Goal: Task Accomplishment & Management: Use online tool/utility

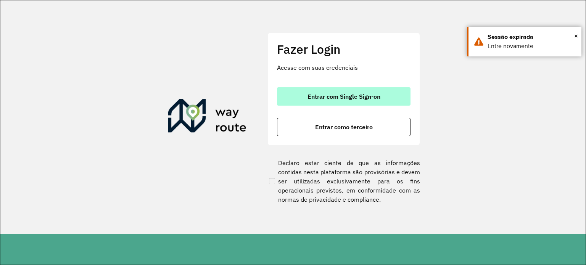
click at [307, 93] on font "Entrar com Single Sign-on" at bounding box center [343, 97] width 73 height 8
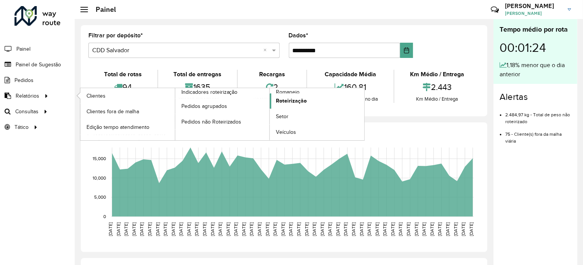
click at [283, 97] on span "Roteirização" at bounding box center [291, 101] width 31 height 8
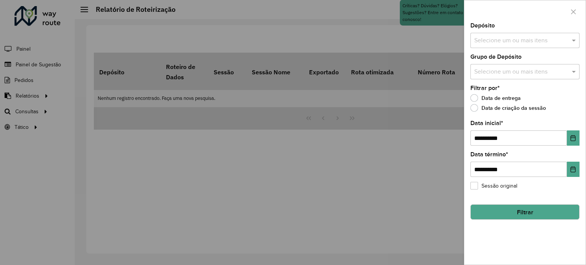
drag, startPoint x: 58, startPoint y: 141, endPoint x: 83, endPoint y: 137, distance: 26.3
click at [59, 141] on div at bounding box center [293, 132] width 586 height 265
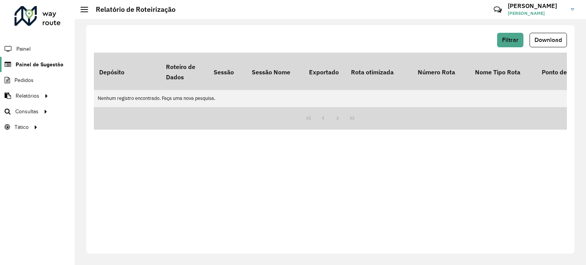
click at [27, 62] on font "Painel de Sugestão" at bounding box center [40, 64] width 48 height 6
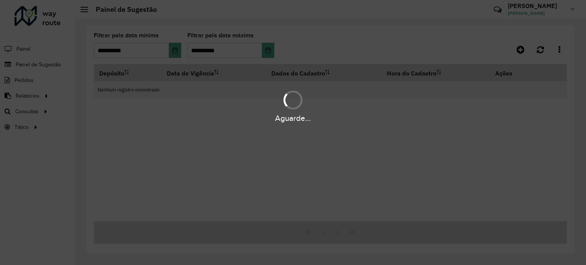
click at [27, 48] on div "Aguarde..." at bounding box center [293, 132] width 586 height 265
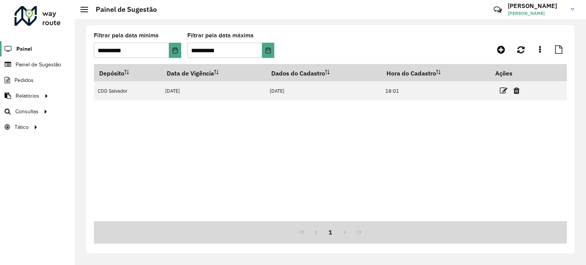
click at [27, 52] on span "Painel" at bounding box center [24, 49] width 16 height 8
click at [91, 112] on font "Roteirização" at bounding box center [102, 111] width 31 height 6
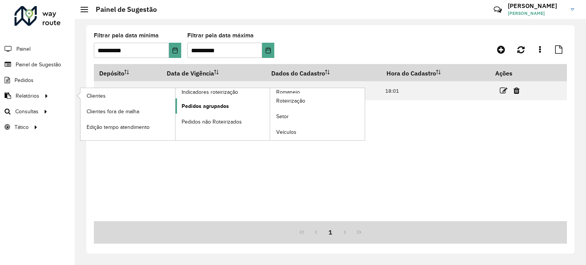
click at [188, 107] on font "Pedidos agrupados" at bounding box center [204, 106] width 47 height 6
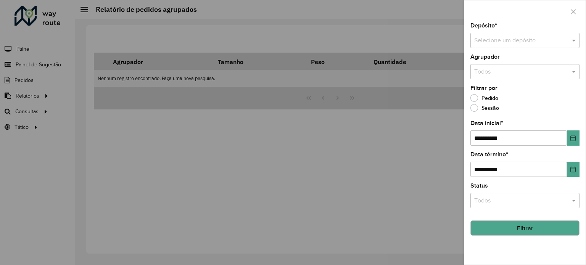
click at [485, 37] on input "text" at bounding box center [517, 40] width 86 height 9
click at [505, 20] on div at bounding box center [524, 11] width 121 height 22
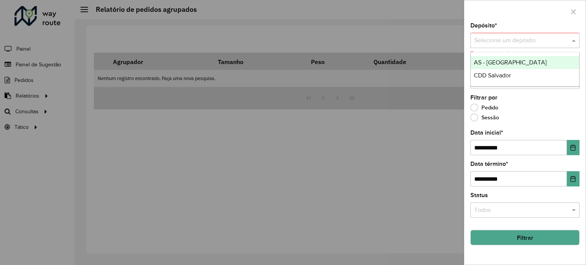
click at [507, 45] on input "text" at bounding box center [517, 40] width 86 height 9
click at [499, 60] on font "AS - [GEOGRAPHIC_DATA]" at bounding box center [510, 62] width 73 height 6
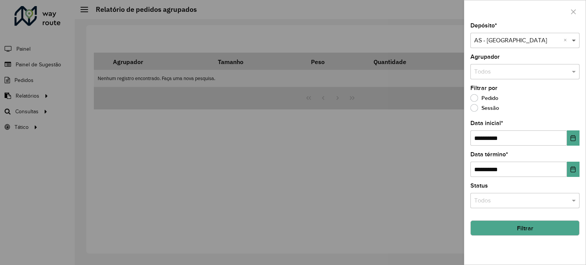
click at [575, 41] on span at bounding box center [575, 40] width 10 height 9
click at [511, 67] on div "CDD Salvador" at bounding box center [524, 62] width 108 height 13
click at [491, 67] on input "text" at bounding box center [517, 71] width 86 height 9
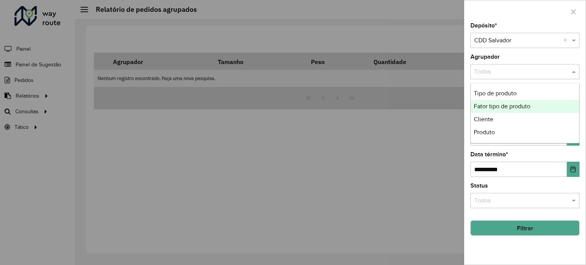
click at [438, 128] on div at bounding box center [293, 132] width 586 height 265
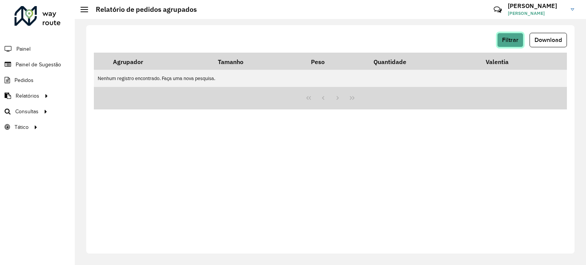
click at [505, 42] on font "Filtrar" at bounding box center [510, 40] width 16 height 6
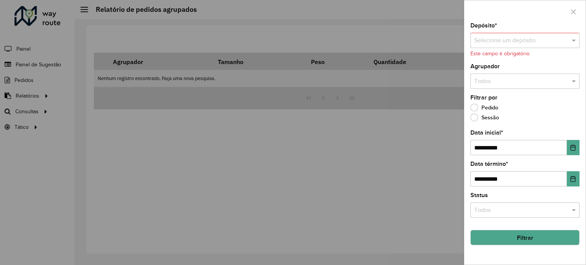
click at [522, 112] on div "Pedido" at bounding box center [524, 109] width 109 height 9
click at [541, 98] on div "Filtrar por Pedido Sessão" at bounding box center [524, 109] width 109 height 29
click at [540, 80] on input "text" at bounding box center [517, 81] width 86 height 9
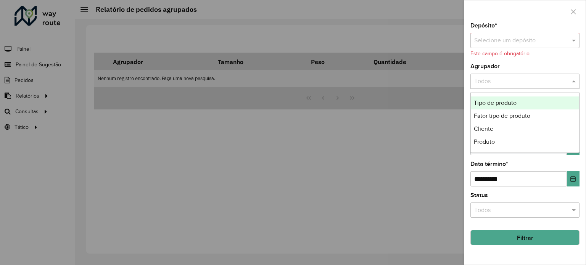
click at [525, 44] on input "text" at bounding box center [517, 40] width 86 height 9
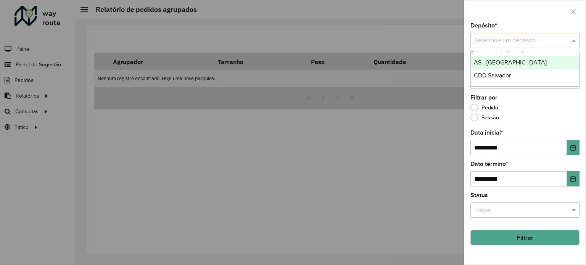
drag, startPoint x: 414, startPoint y: 61, endPoint x: 396, endPoint y: 66, distance: 18.5
click at [411, 61] on div at bounding box center [293, 132] width 586 height 265
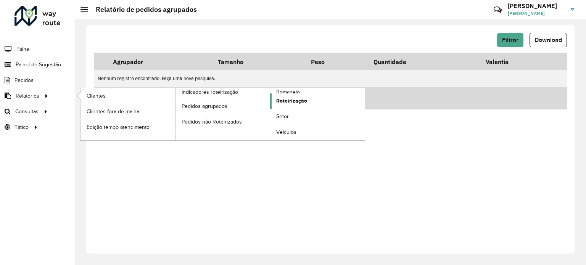
click at [290, 100] on font "Roteirização" at bounding box center [291, 101] width 31 height 6
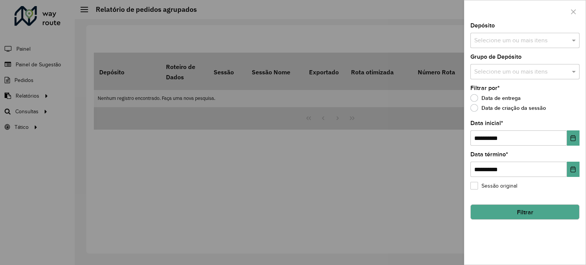
click at [499, 45] on div "Selecione um ou mais itens" at bounding box center [524, 40] width 109 height 15
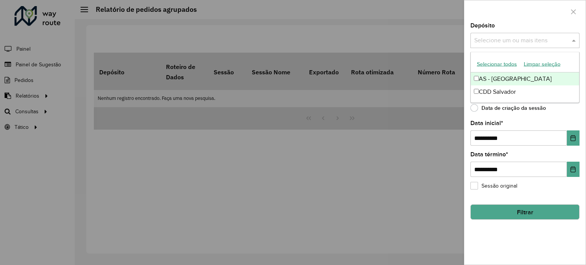
click at [493, 62] on font "Selecionar todos" at bounding box center [497, 64] width 40 height 6
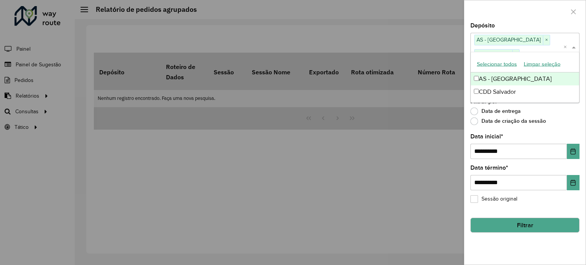
click at [481, 12] on div at bounding box center [524, 11] width 121 height 22
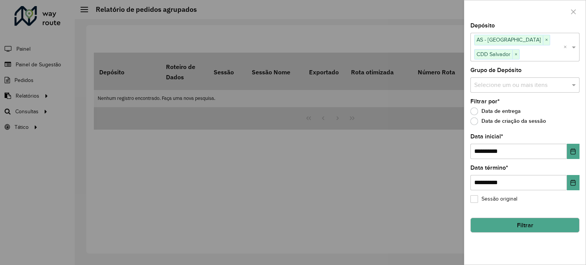
click at [490, 84] on input "text" at bounding box center [521, 84] width 98 height 9
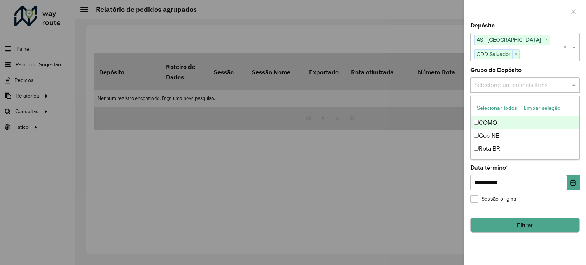
click at [492, 108] on font "Selecionar todos" at bounding box center [497, 108] width 40 height 6
click at [490, 19] on div at bounding box center [524, 11] width 121 height 22
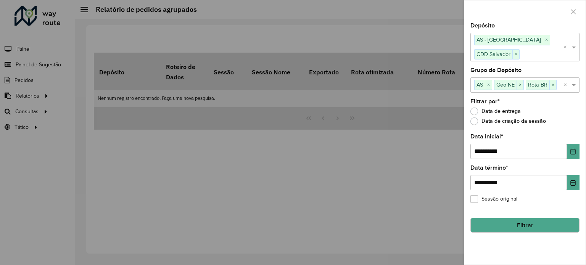
click at [514, 226] on button "Filtrar" at bounding box center [524, 225] width 109 height 15
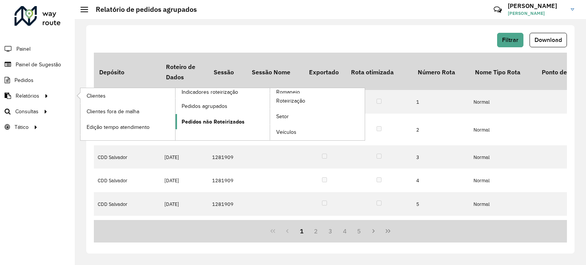
click at [195, 123] on font "Pedidos não Roteirizados" at bounding box center [212, 122] width 63 height 6
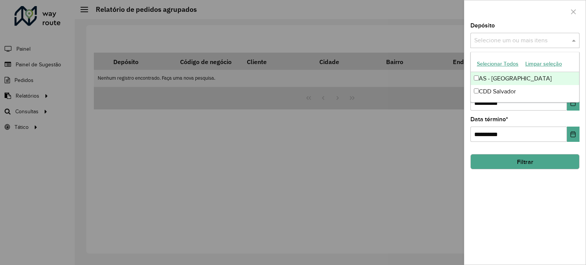
click at [477, 43] on input "text" at bounding box center [521, 40] width 98 height 9
click at [494, 64] on font "Selecionar todos" at bounding box center [497, 64] width 40 height 6
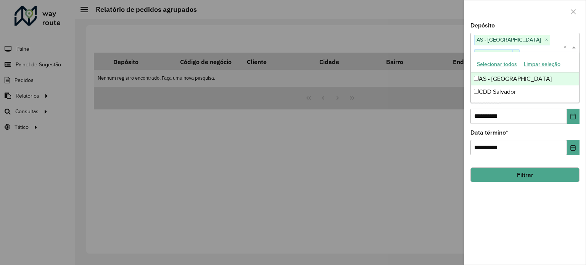
click at [493, 9] on div at bounding box center [524, 11] width 121 height 22
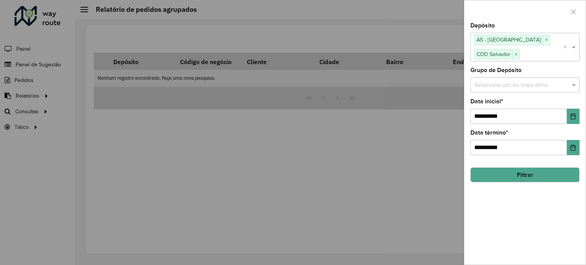
click at [512, 87] on input "text" at bounding box center [521, 84] width 98 height 9
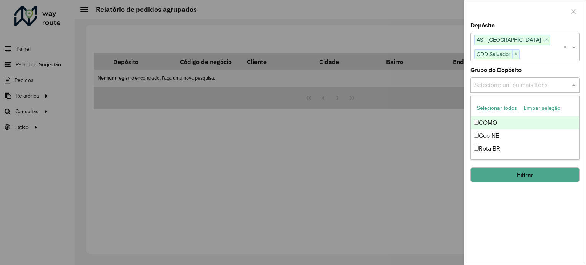
drag, startPoint x: 502, startPoint y: 109, endPoint x: 501, endPoint y: 100, distance: 9.2
click at [502, 109] on font "Selecionar todos" at bounding box center [497, 108] width 40 height 6
click at [494, 18] on div at bounding box center [524, 11] width 121 height 22
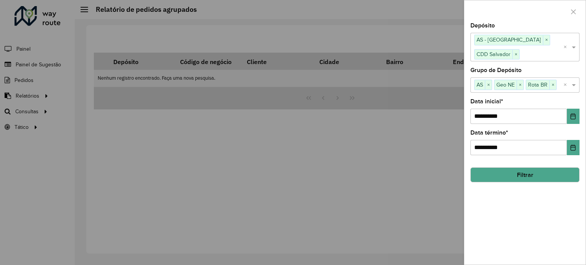
click at [522, 172] on font "Filtrar" at bounding box center [525, 175] width 16 height 6
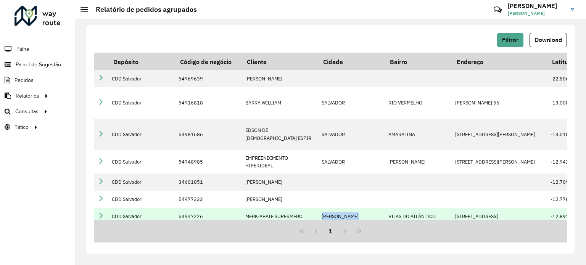
drag, startPoint x: 318, startPoint y: 216, endPoint x: 387, endPoint y: 215, distance: 68.6
click at [387, 215] on tr "CDD Salvador 54947226 MERK-ABATE SUPERMERC LAURO DE FREITA VILAS DO ATLÂNTICO A…" at bounding box center [536, 216] width 884 height 17
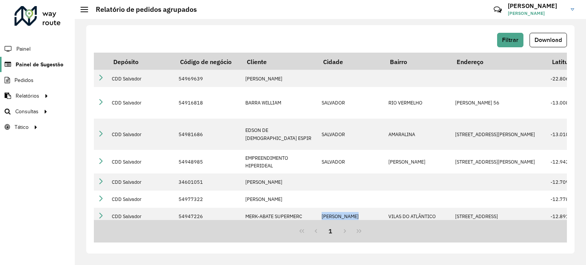
click at [21, 64] on font "Painel de Sugestão" at bounding box center [40, 64] width 48 height 6
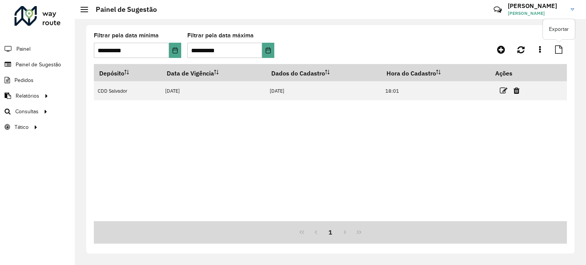
click at [559, 48] on icon at bounding box center [558, 49] width 7 height 8
click at [34, 51] on li "Painel" at bounding box center [37, 49] width 75 height 16
click at [24, 48] on font "Painel" at bounding box center [24, 49] width 16 height 6
click at [32, 62] on font "Painel de Sugestão" at bounding box center [40, 64] width 48 height 6
click at [24, 80] on font "Pedidos" at bounding box center [24, 80] width 20 height 6
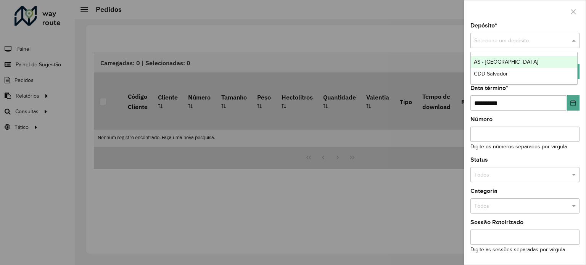
click at [482, 40] on input "text" at bounding box center [517, 41] width 86 height 8
click at [502, 16] on div at bounding box center [524, 11] width 121 height 22
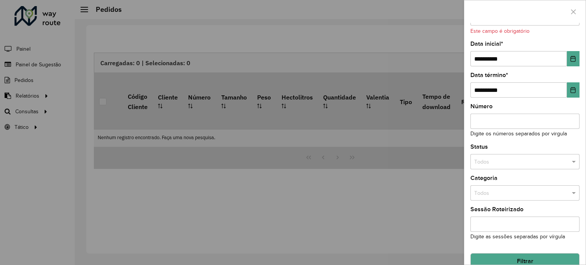
scroll to position [34, 0]
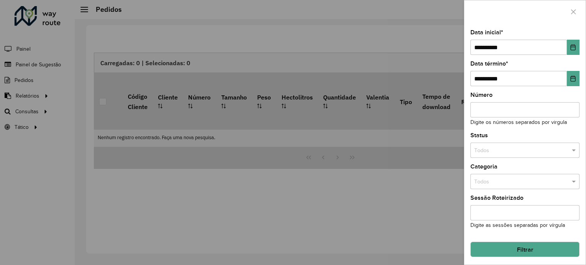
click at [42, 100] on div at bounding box center [293, 132] width 586 height 265
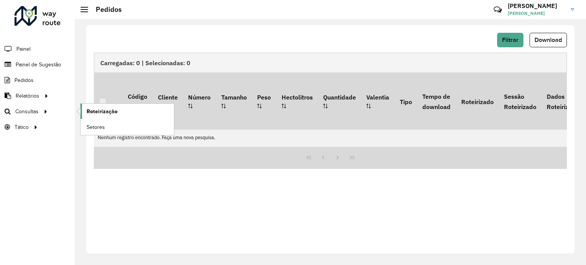
click at [103, 110] on font "Roteirização" at bounding box center [102, 111] width 31 height 6
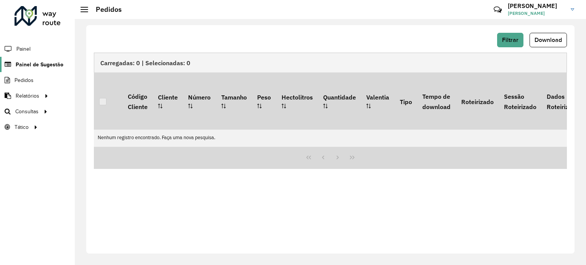
click at [35, 66] on font "Painel de Sugestão" at bounding box center [40, 64] width 48 height 6
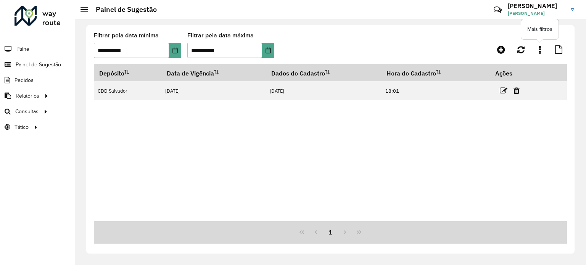
click at [541, 50] on link at bounding box center [539, 50] width 15 height 14
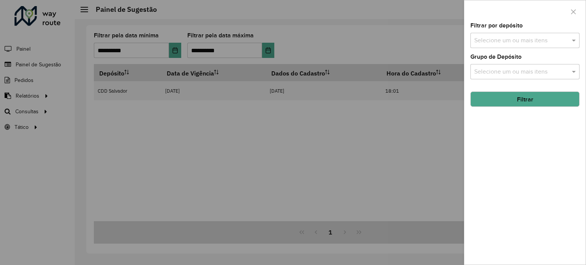
drag, startPoint x: 393, startPoint y: 144, endPoint x: 408, endPoint y: 135, distance: 17.3
click at [396, 144] on div at bounding box center [293, 132] width 586 height 265
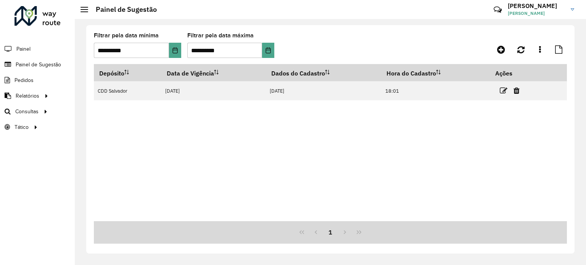
click at [86, 16] on hb-header "Painel de Sugestão Críticas? Dúvidas? Elógios? Sugestões? Entre em contato cono…" at bounding box center [330, 9] width 511 height 19
click at [84, 11] on div at bounding box center [84, 9] width 8 height 5
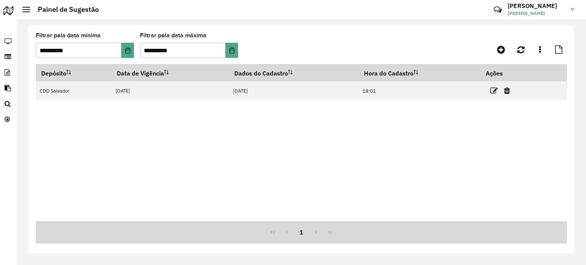
click at [22, 6] on div "Painel de Sugestão" at bounding box center [60, 9] width 76 height 8
click at [4, 8] on div at bounding box center [8, 12] width 12 height 12
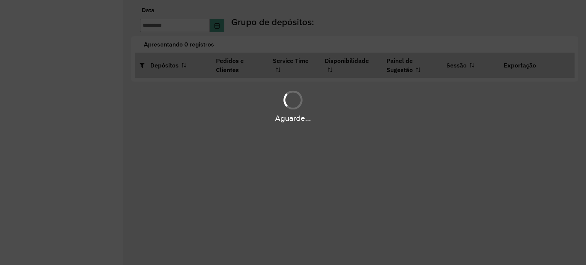
type input "**********"
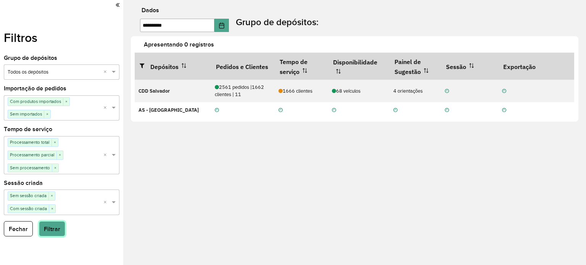
click at [54, 227] on font "Filtrar" at bounding box center [52, 229] width 16 height 6
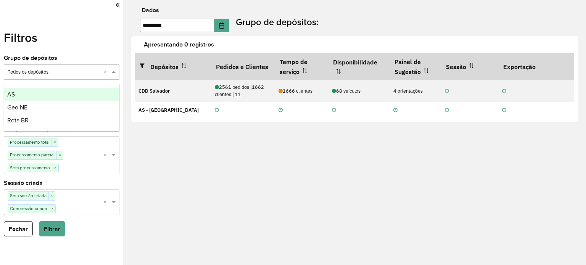
click at [58, 69] on input "text" at bounding box center [54, 73] width 93 height 8
click at [64, 48] on div "Filtros Grupo de depósitos Selecione um grupo × Todos os depósitos × Importação…" at bounding box center [61, 132] width 123 height 265
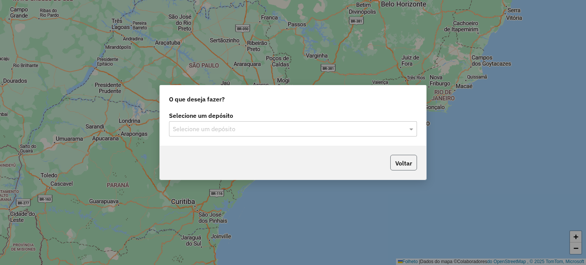
click at [398, 160] on font "Voltar" at bounding box center [403, 163] width 17 height 8
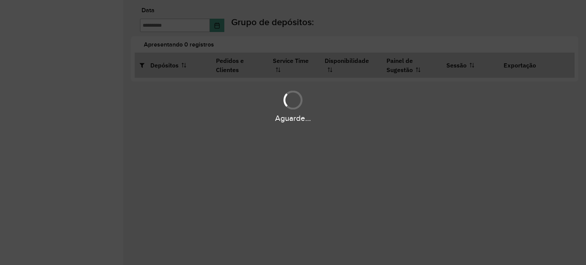
type input "**********"
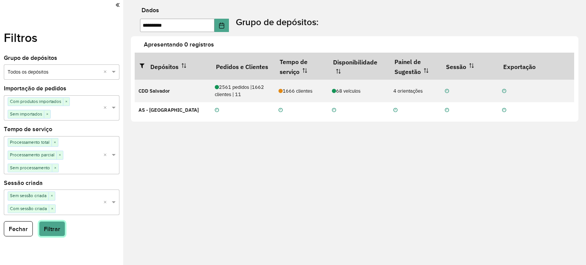
click at [50, 228] on font "Filtrar" at bounding box center [52, 229] width 16 height 6
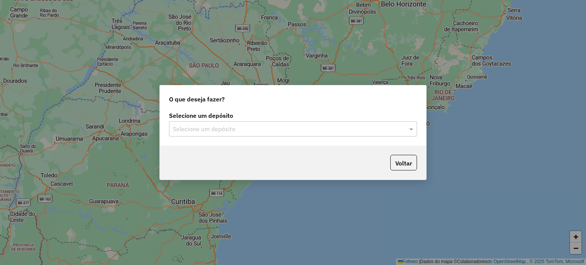
click at [329, 123] on div "Selecione um depósito" at bounding box center [293, 128] width 248 height 15
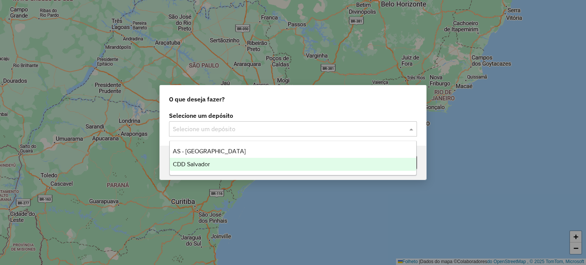
click at [227, 164] on div "CDD Salvador" at bounding box center [293, 164] width 247 height 13
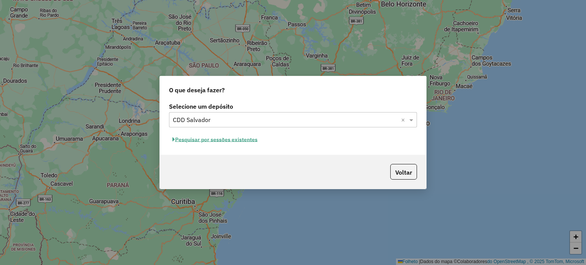
click at [231, 138] on font "Pesquisar por sessões existentes" at bounding box center [216, 139] width 82 height 7
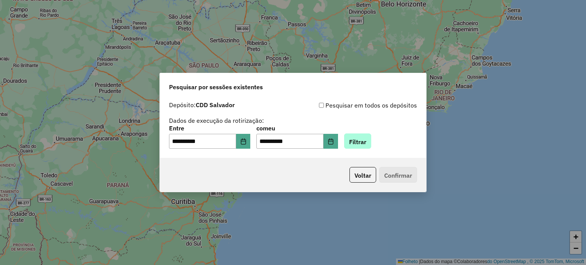
click at [363, 134] on div "**********" at bounding box center [293, 137] width 248 height 24
click at [366, 138] on font "Filtrar" at bounding box center [357, 141] width 17 height 8
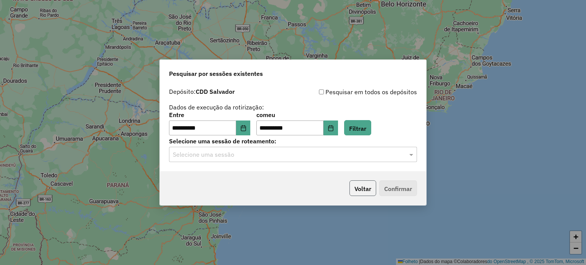
click at [364, 186] on font "Voltar" at bounding box center [362, 189] width 17 height 8
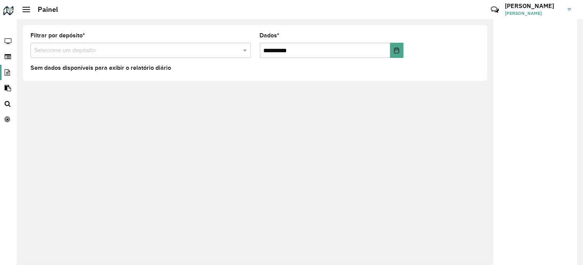
click at [6, 71] on icon at bounding box center [6, 72] width 13 height 6
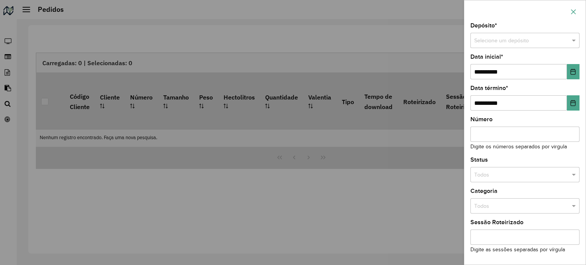
click at [571, 11] on icon "button" at bounding box center [573, 12] width 6 height 6
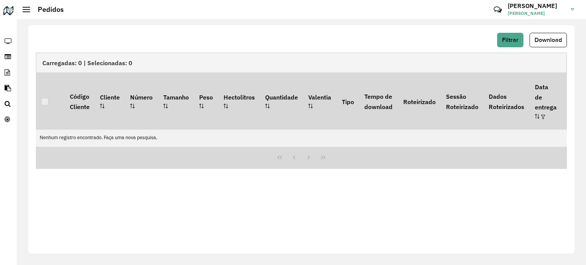
click at [23, 8] on div at bounding box center [26, 9] width 8 height 5
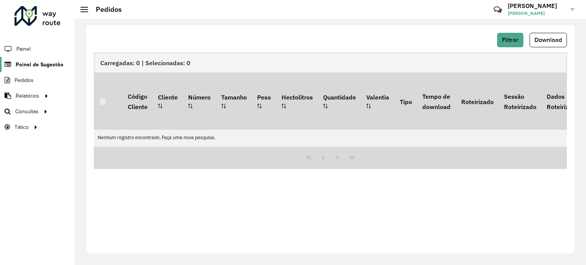
click at [39, 64] on font "Painel de Sugestão" at bounding box center [40, 64] width 48 height 6
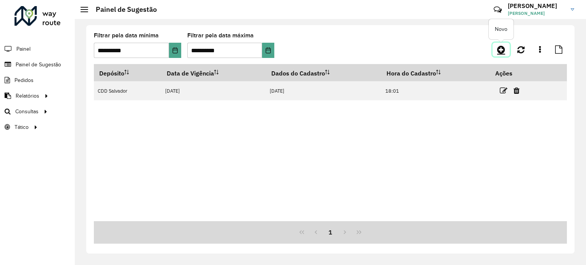
click at [503, 52] on icon at bounding box center [501, 49] width 8 height 9
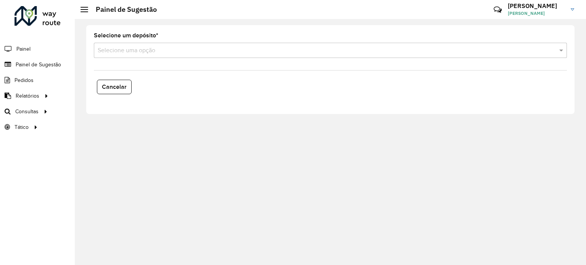
click at [301, 53] on input "text" at bounding box center [323, 50] width 450 height 9
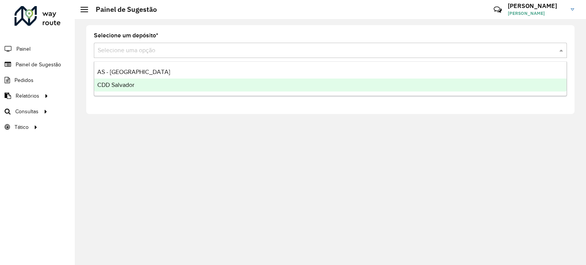
drag, startPoint x: 224, startPoint y: 85, endPoint x: 207, endPoint y: 85, distance: 17.2
click at [223, 85] on div "CDD Salvador" at bounding box center [330, 85] width 472 height 13
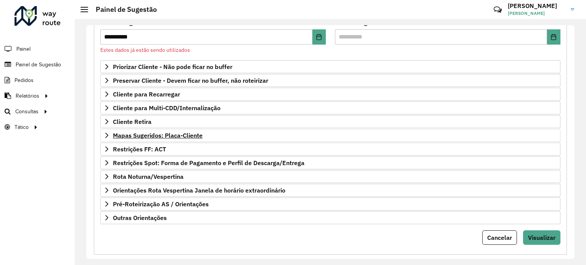
scroll to position [114, 0]
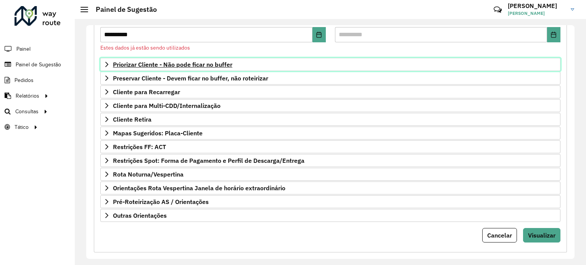
click at [109, 66] on icon at bounding box center [107, 64] width 6 height 6
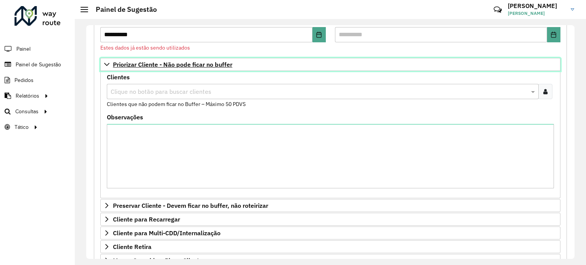
click at [109, 66] on icon at bounding box center [107, 64] width 6 height 6
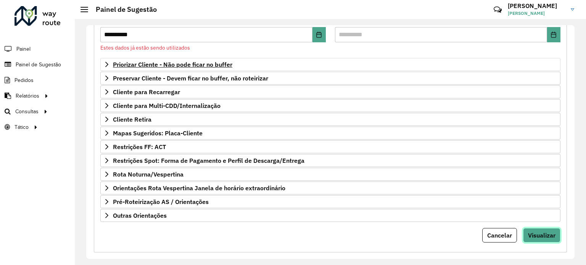
click at [532, 231] on font "Visualizar" at bounding box center [541, 235] width 27 height 8
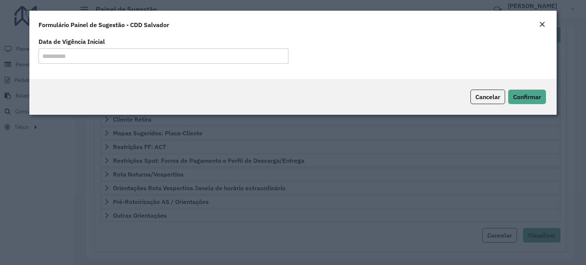
click at [540, 21] on div "Fechar" at bounding box center [542, 24] width 6 height 9
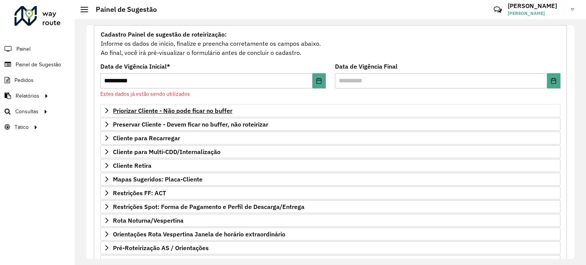
scroll to position [0, 0]
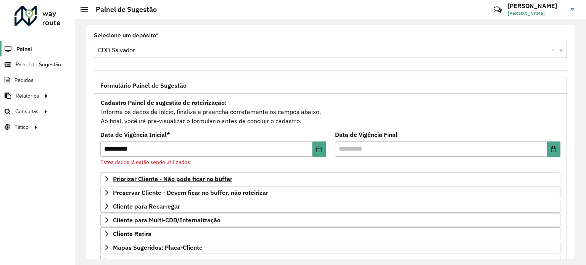
click at [23, 45] on span "Painel" at bounding box center [24, 49] width 16 height 8
click at [29, 77] on font "Pedidos" at bounding box center [24, 80] width 20 height 6
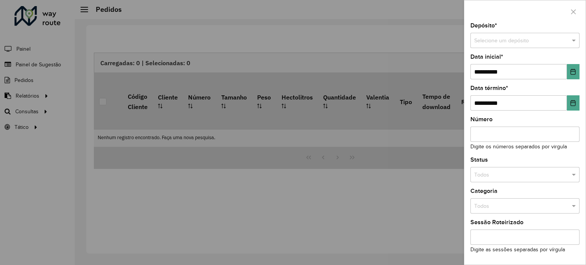
scroll to position [24, 0]
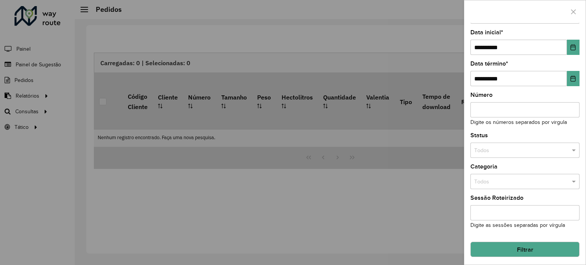
click at [520, 149] on input "text" at bounding box center [517, 150] width 86 height 8
click at [505, 169] on div "Roteirizado" at bounding box center [523, 170] width 106 height 12
click at [518, 116] on div "Número Digite os números separados por virgula" at bounding box center [524, 109] width 109 height 34
click at [520, 129] on div "**********" at bounding box center [524, 144] width 121 height 242
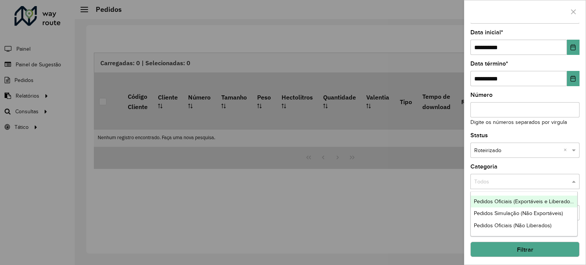
click at [512, 178] on input "text" at bounding box center [517, 182] width 86 height 8
click at [522, 202] on font "Pedidos Oficiais (Exportáveis ​​e Liberados)" at bounding box center [524, 201] width 100 height 6
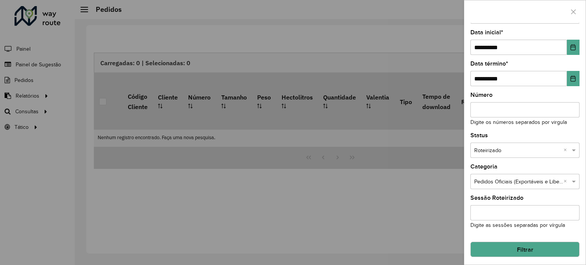
click at [501, 206] on input "Sessão Roteirizado" at bounding box center [524, 212] width 109 height 15
click at [523, 247] on font "Filtrar" at bounding box center [525, 249] width 16 height 6
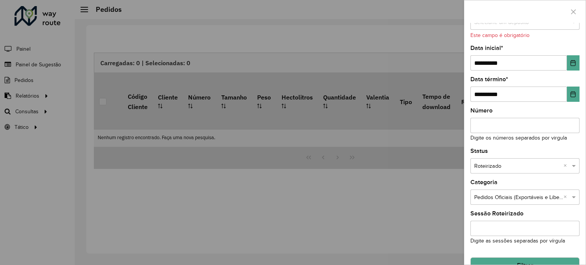
scroll to position [0, 0]
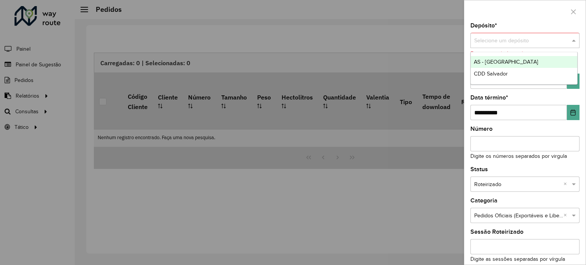
click at [500, 42] on input "text" at bounding box center [517, 41] width 86 height 8
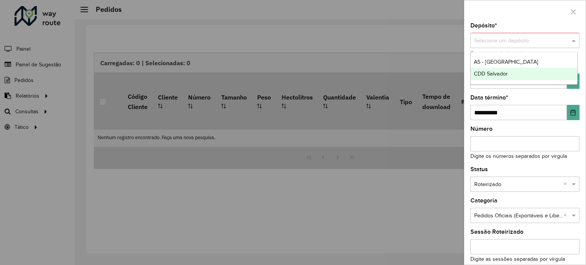
click at [494, 70] on div "CDD Salvador" at bounding box center [523, 74] width 106 height 12
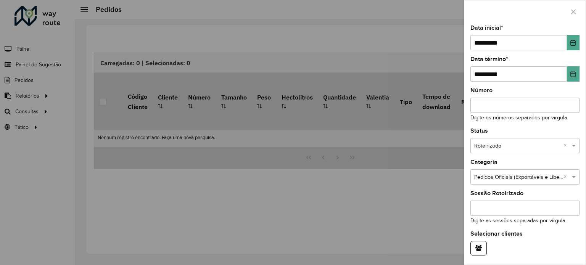
scroll to position [55, 0]
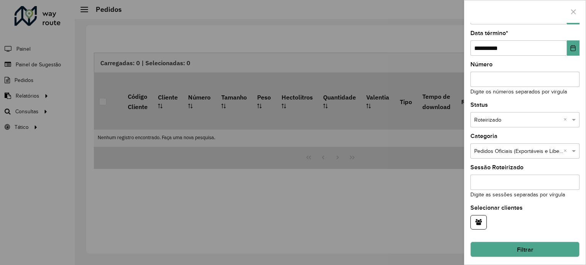
click at [535, 247] on button "Filtrar" at bounding box center [524, 249] width 109 height 15
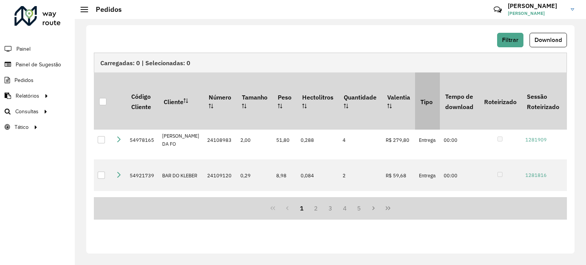
scroll to position [0, 0]
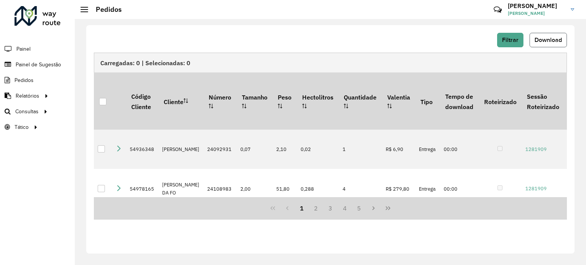
click at [536, 42] on font "Download" at bounding box center [547, 40] width 27 height 6
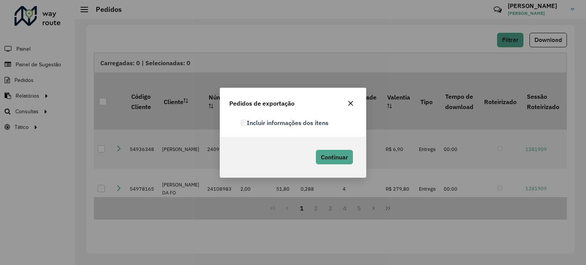
click at [351, 103] on icon "button" at bounding box center [350, 103] width 6 height 6
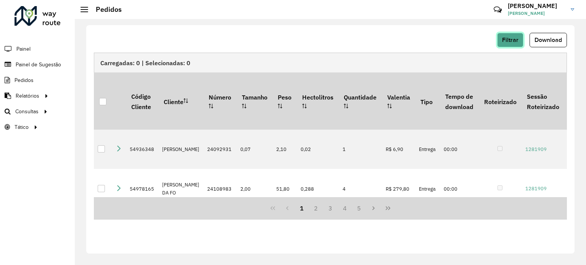
click at [514, 44] on button "Filtrar" at bounding box center [510, 40] width 26 height 14
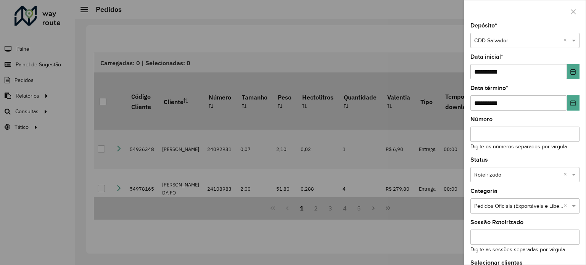
click at [400, 53] on div at bounding box center [293, 132] width 586 height 265
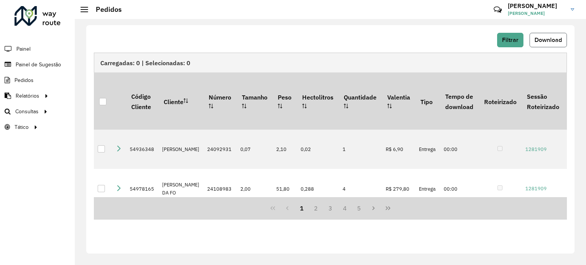
click at [536, 40] on font "Download" at bounding box center [547, 40] width 27 height 6
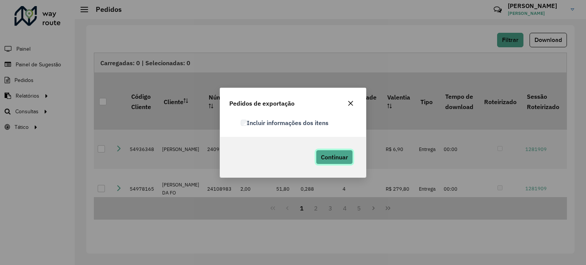
click at [330, 158] on font "Continuar" at bounding box center [334, 157] width 27 height 8
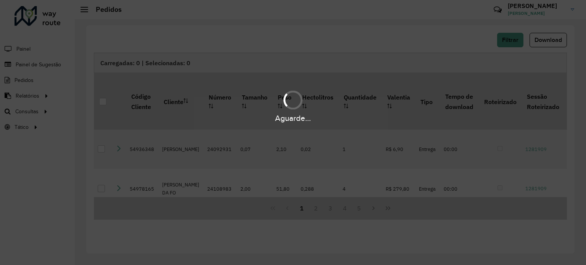
click at [334, 46] on div "Aguarde..." at bounding box center [293, 132] width 586 height 265
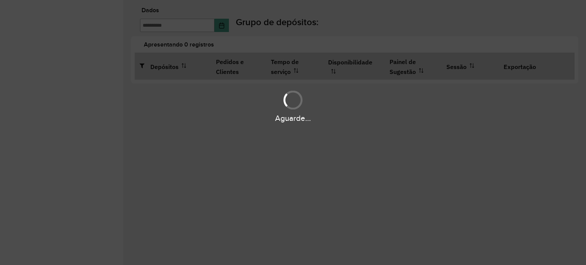
type input "**********"
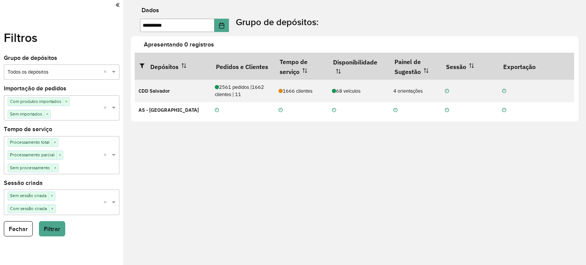
click at [118, 6] on icon at bounding box center [118, 5] width 4 height 7
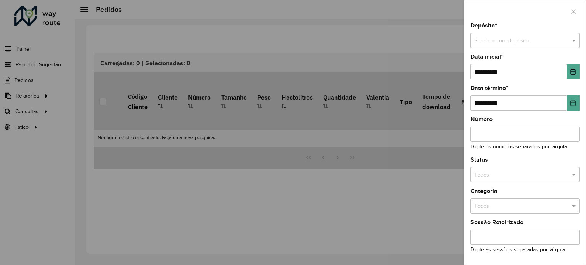
drag, startPoint x: 334, startPoint y: 180, endPoint x: 330, endPoint y: 180, distance: 4.2
click at [334, 180] on div at bounding box center [293, 132] width 586 height 265
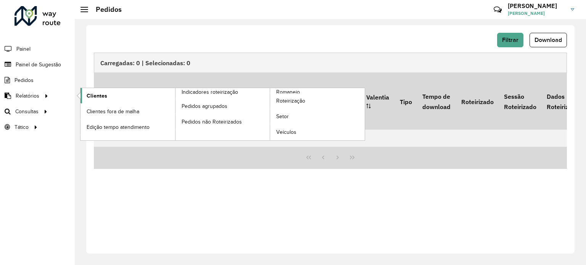
click at [104, 95] on font "Clientes" at bounding box center [97, 96] width 21 height 6
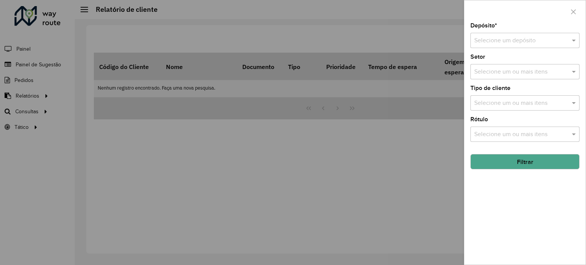
click at [138, 136] on div at bounding box center [293, 132] width 586 height 265
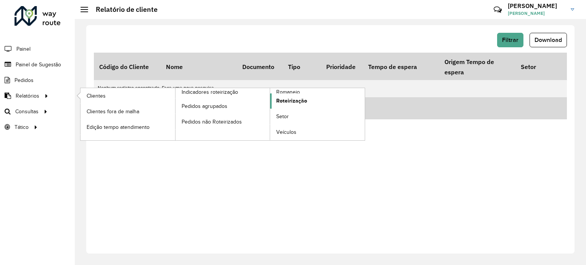
click at [295, 100] on font "Roteirização" at bounding box center [291, 101] width 31 height 6
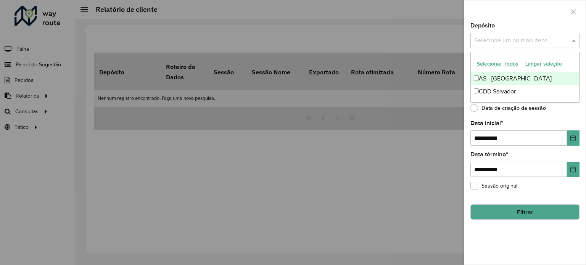
click at [511, 37] on input "text" at bounding box center [521, 40] width 98 height 9
click at [499, 64] on font "Selecionar todos" at bounding box center [497, 64] width 40 height 6
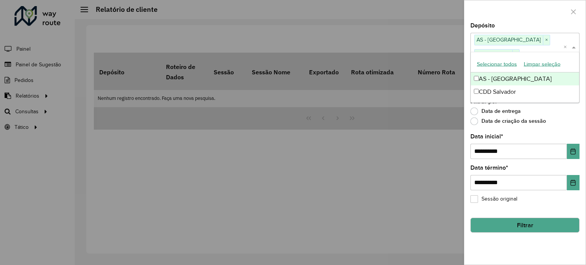
click at [491, 13] on div at bounding box center [524, 11] width 121 height 22
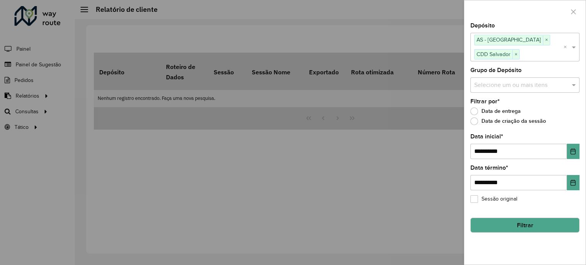
click at [502, 85] on input "text" at bounding box center [521, 84] width 98 height 9
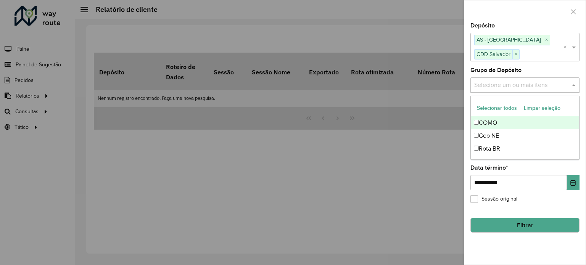
click at [496, 111] on button "Selecionar todos" at bounding box center [496, 108] width 47 height 12
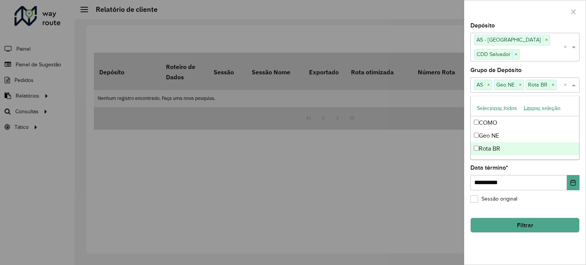
click at [525, 197] on div "Sessão original" at bounding box center [524, 200] width 109 height 9
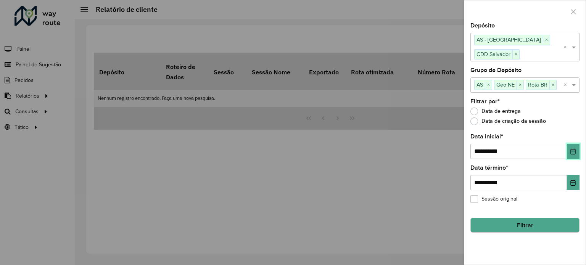
click at [572, 150] on icon "Escolha a data" at bounding box center [573, 151] width 6 height 6
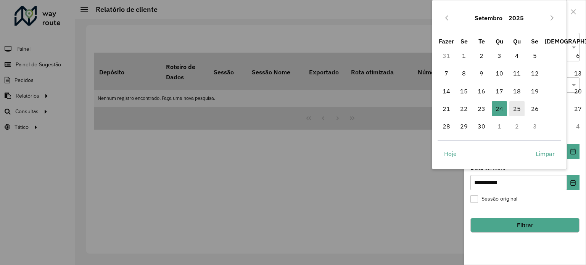
click at [517, 108] on font "25" at bounding box center [517, 109] width 8 height 8
type input "**********"
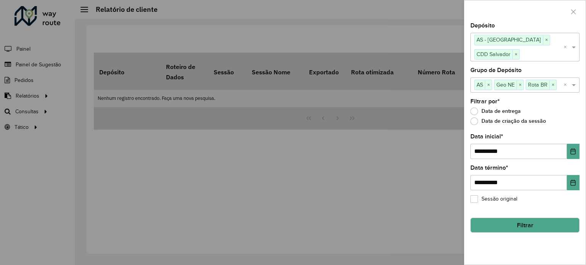
click at [532, 228] on button "Filtrar" at bounding box center [524, 225] width 109 height 15
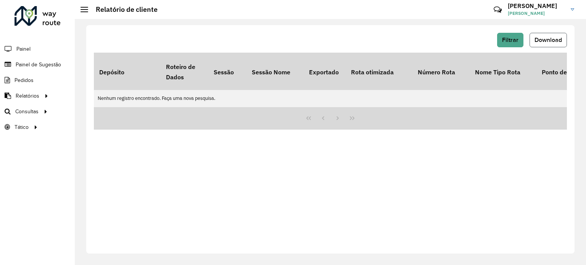
click at [540, 45] on button "Download" at bounding box center [547, 40] width 37 height 14
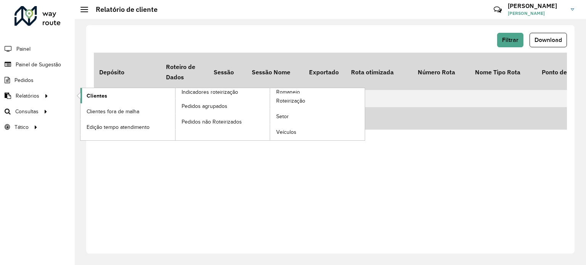
click at [106, 95] on link "Clientes" at bounding box center [127, 95] width 95 height 15
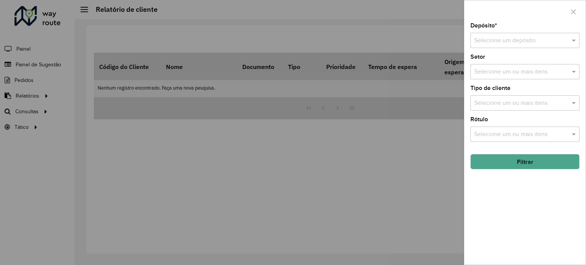
click at [483, 42] on input "text" at bounding box center [517, 40] width 86 height 9
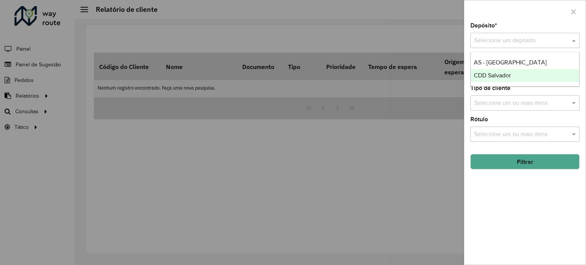
click at [494, 72] on font "CDD Salvador" at bounding box center [492, 75] width 37 height 6
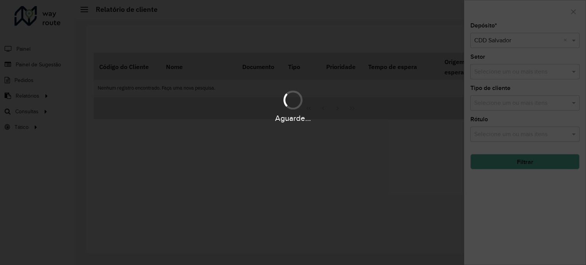
click at [489, 75] on div "Aguarde..." at bounding box center [293, 132] width 586 height 265
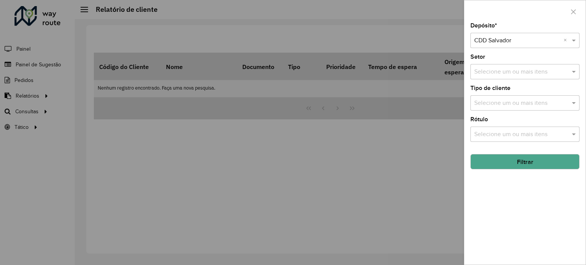
click at [501, 75] on input "text" at bounding box center [521, 71] width 98 height 9
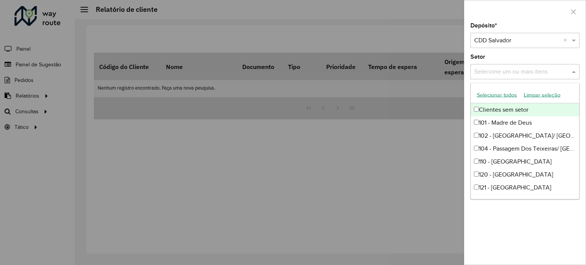
click at [513, 9] on div at bounding box center [524, 11] width 121 height 22
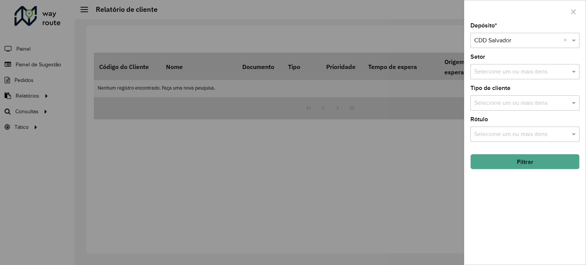
click at [523, 162] on font "Filtrar" at bounding box center [525, 162] width 16 height 6
click at [27, 62] on div at bounding box center [293, 132] width 586 height 265
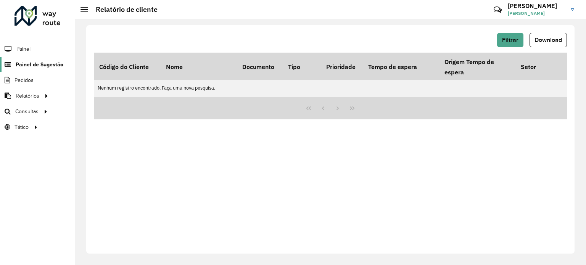
click at [43, 61] on span "Painel de Sugestão" at bounding box center [40, 65] width 48 height 8
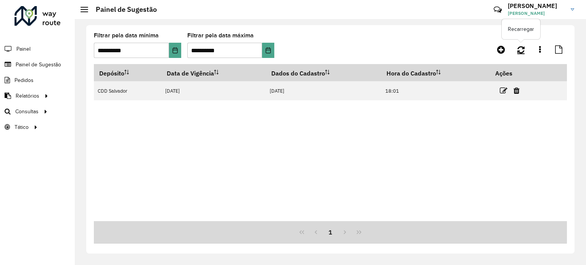
click at [521, 46] on icon at bounding box center [520, 49] width 7 height 8
click at [544, 45] on link at bounding box center [539, 50] width 15 height 14
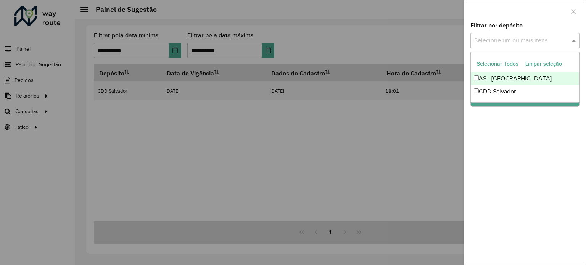
click at [525, 45] on input "text" at bounding box center [521, 40] width 98 height 9
click at [407, 30] on div at bounding box center [293, 132] width 586 height 265
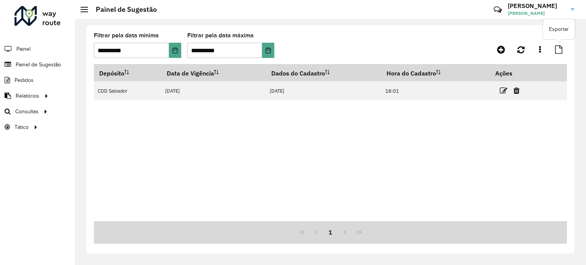
click at [557, 48] on icon at bounding box center [558, 49] width 7 height 8
click at [29, 48] on font "Painel" at bounding box center [24, 49] width 16 height 6
click at [27, 65] on font "Painel de Sugestão" at bounding box center [40, 64] width 48 height 6
click at [539, 51] on icon at bounding box center [540, 49] width 2 height 8
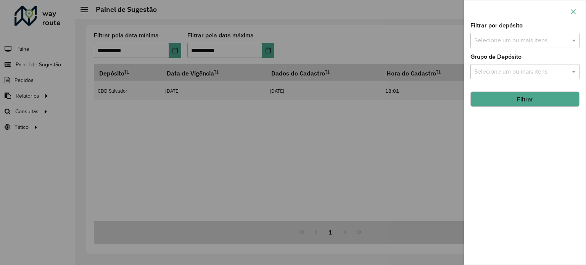
click at [571, 9] on icon "button" at bounding box center [573, 12] width 6 height 6
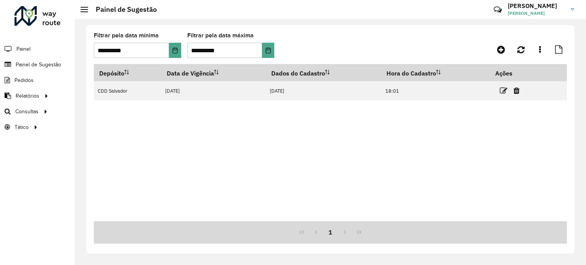
click at [37, 77] on li "Pedidos" at bounding box center [37, 80] width 75 height 16
click at [21, 79] on font "Pedidos" at bounding box center [24, 80] width 20 height 6
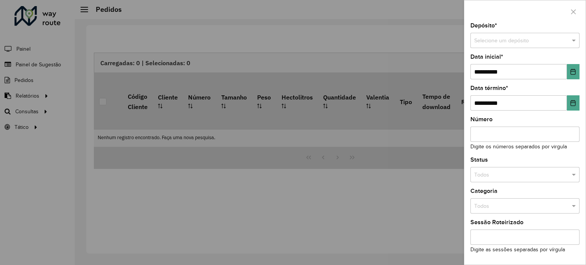
click at [506, 42] on input "text" at bounding box center [517, 41] width 86 height 8
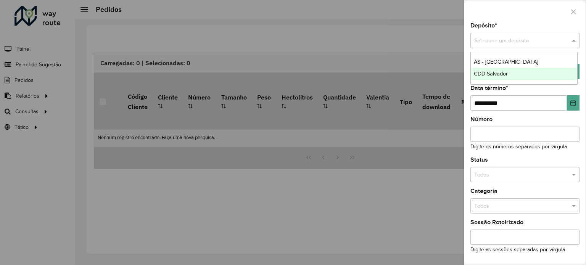
click at [498, 73] on font "CDD Salvador" at bounding box center [491, 74] width 34 height 6
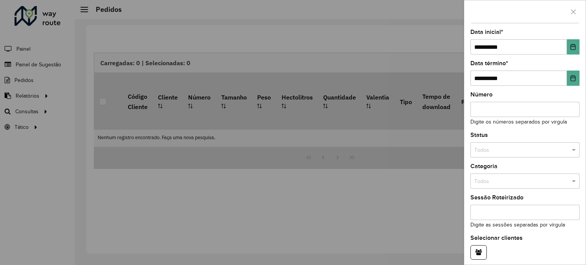
scroll to position [55, 0]
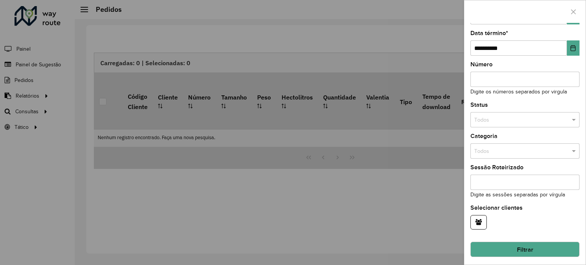
click at [505, 128] on div "**********" at bounding box center [524, 144] width 121 height 242
click at [509, 121] on input "text" at bounding box center [517, 120] width 86 height 8
click at [491, 137] on font "Roteirizado" at bounding box center [487, 140] width 27 height 6
click at [502, 143] on div "Todos" at bounding box center [524, 150] width 109 height 15
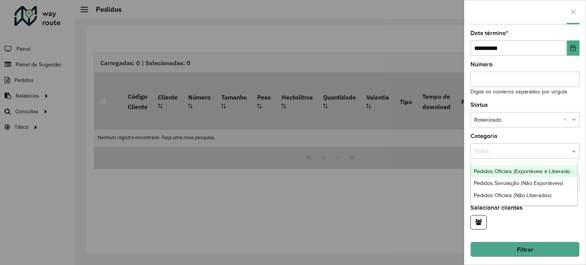
click at [530, 169] on font "Pedidos Oficiais (Exportáveis ​​e Liberados)" at bounding box center [524, 171] width 100 height 6
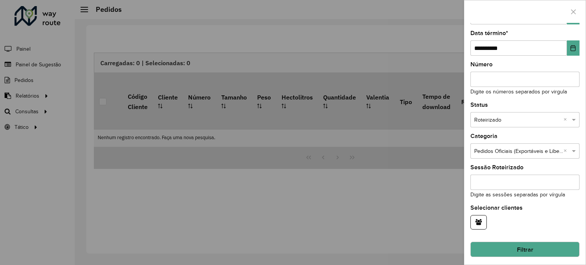
click at [515, 182] on input "Sessão Roteirizado" at bounding box center [524, 182] width 109 height 15
click at [512, 244] on button "Filtrar" at bounding box center [524, 249] width 109 height 15
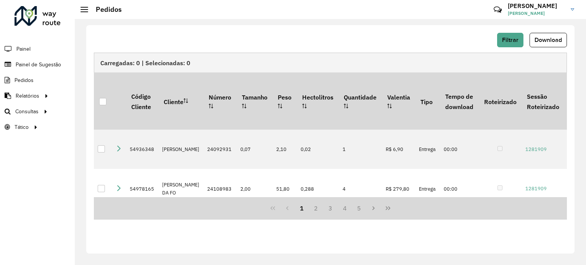
click at [229, 30] on div "Filtrar Download Carregadas: 0 | Selecionadas: 0 Código Cliente Cliente Número …" at bounding box center [330, 139] width 488 height 228
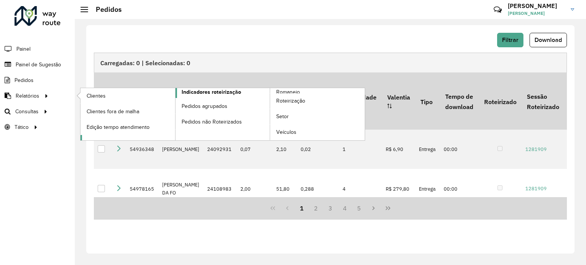
click at [197, 93] on font "Indicadores roteirização" at bounding box center [210, 92] width 59 height 6
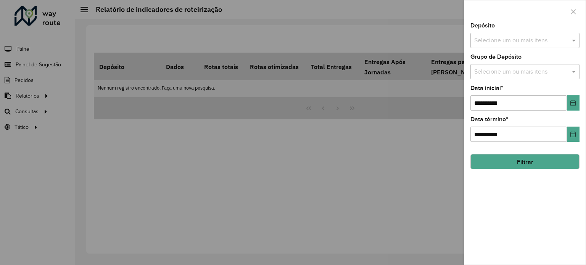
click at [499, 42] on input "text" at bounding box center [521, 40] width 98 height 9
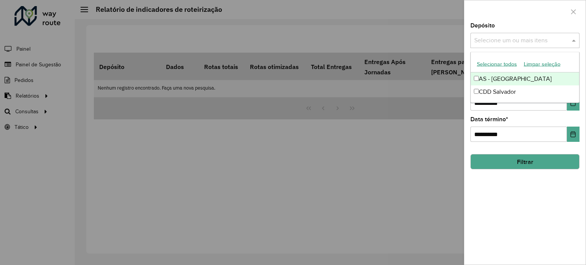
click at [496, 65] on font "Selecionar todos" at bounding box center [497, 64] width 40 height 6
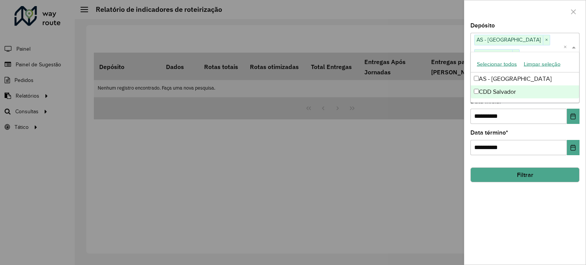
click at [490, 202] on div "**********" at bounding box center [524, 144] width 121 height 242
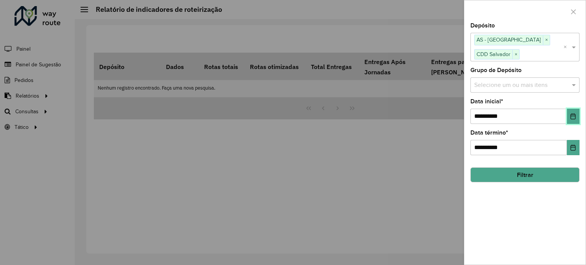
click at [571, 113] on icon "Escolha a data" at bounding box center [572, 116] width 5 height 6
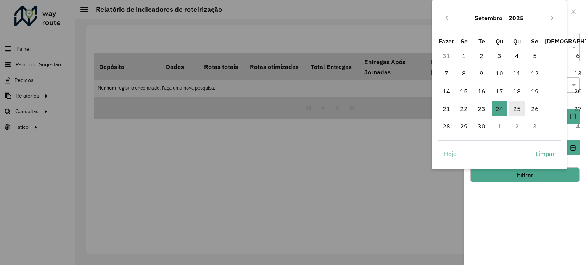
click at [511, 115] on span "25" at bounding box center [516, 108] width 15 height 15
type input "**********"
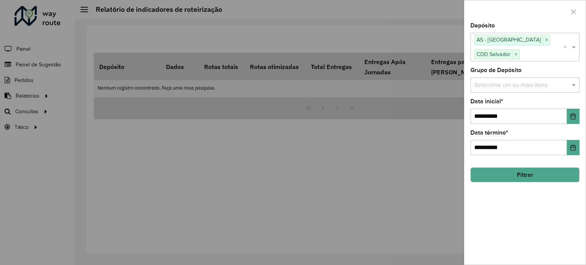
click at [525, 173] on font "Filtrar" at bounding box center [525, 175] width 16 height 6
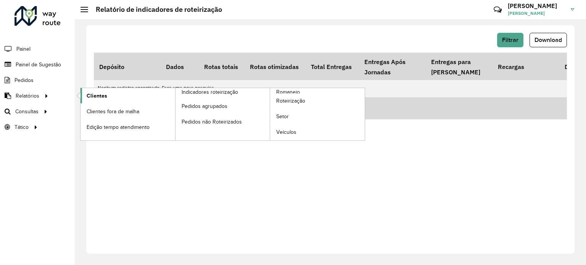
click at [108, 91] on link "Clientes" at bounding box center [127, 95] width 95 height 15
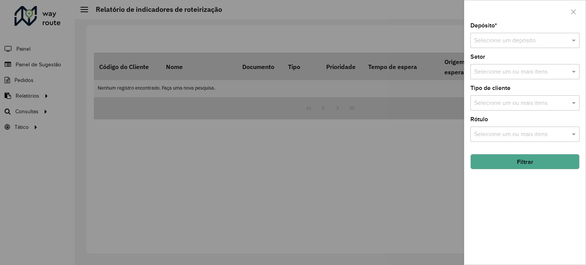
click at [32, 102] on div at bounding box center [293, 132] width 586 height 265
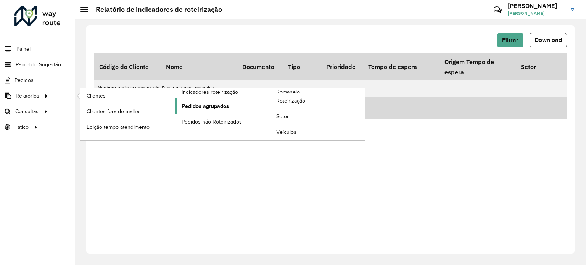
click at [224, 106] on font "Pedidos agrupados" at bounding box center [204, 106] width 47 height 6
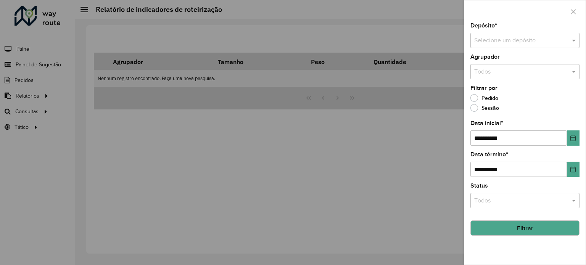
click at [501, 43] on input "text" at bounding box center [517, 40] width 86 height 9
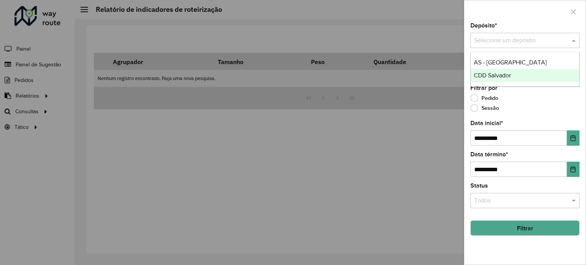
click at [488, 70] on div "CDD Salvador" at bounding box center [524, 75] width 108 height 13
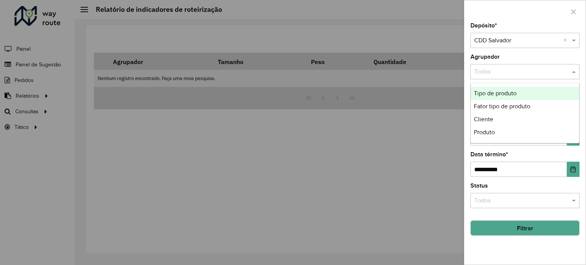
click at [494, 70] on input "text" at bounding box center [517, 71] width 86 height 9
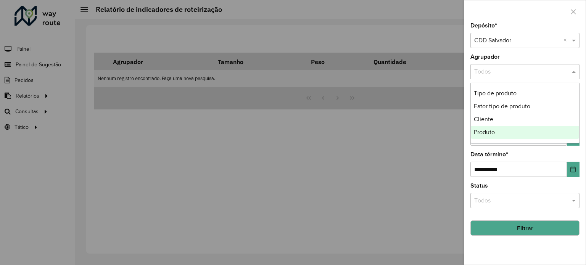
click at [537, 152] on div "**********" at bounding box center [524, 164] width 109 height 25
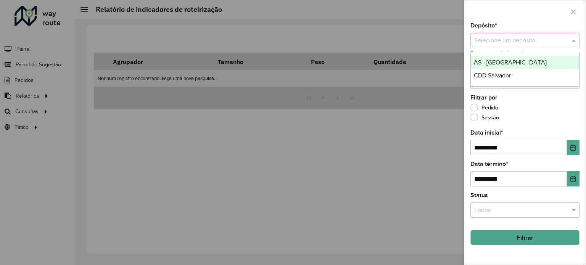
click at [572, 38] on span at bounding box center [575, 40] width 10 height 9
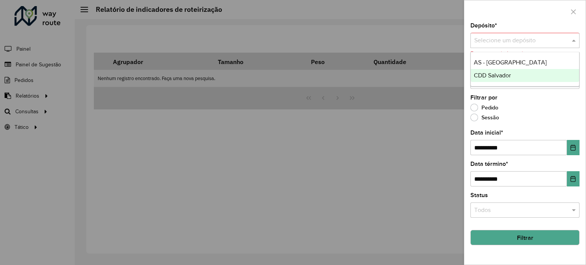
click at [509, 75] on font "CDD Salvador" at bounding box center [492, 75] width 37 height 6
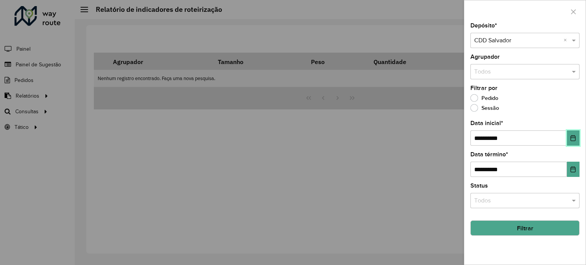
click at [573, 136] on icon "Escolha a data" at bounding box center [573, 138] width 6 height 6
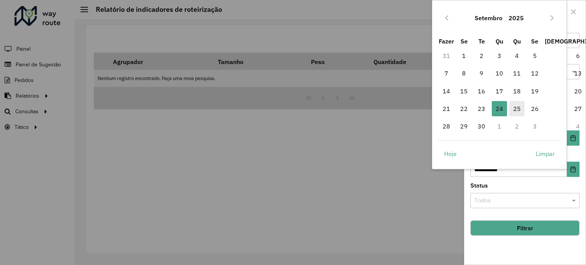
click at [516, 112] on font "25" at bounding box center [517, 109] width 8 height 8
type input "**********"
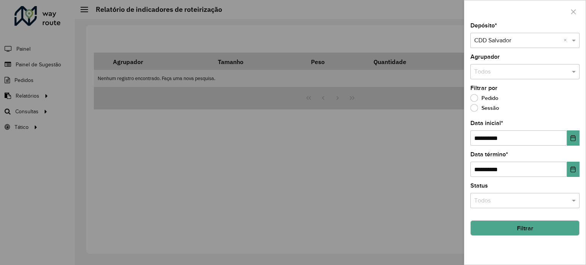
click at [498, 198] on input "text" at bounding box center [517, 200] width 86 height 9
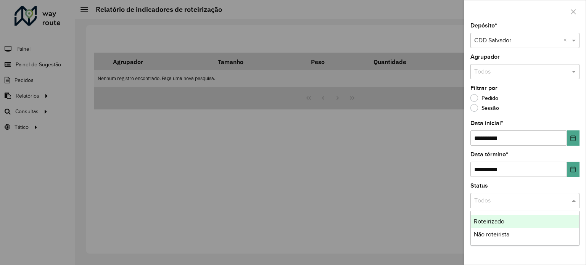
click at [509, 188] on div "Status Todos" at bounding box center [524, 195] width 109 height 25
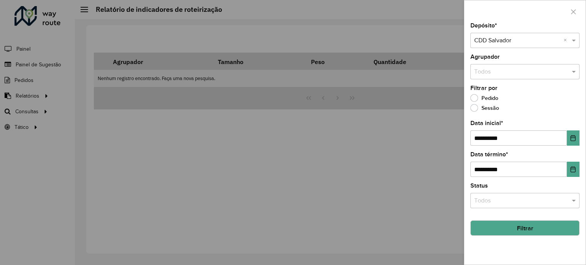
click at [509, 196] on input "text" at bounding box center [517, 200] width 86 height 9
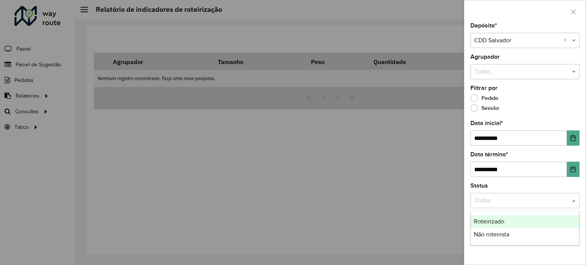
click at [493, 219] on font "Roteirizado" at bounding box center [489, 221] width 30 height 6
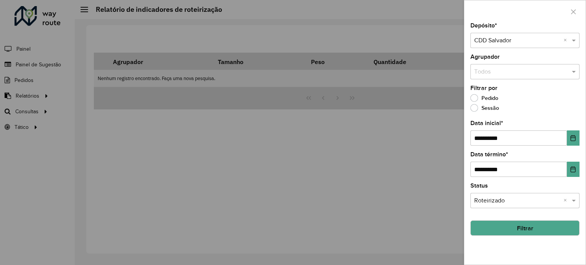
click at [510, 223] on button "Filtrar" at bounding box center [524, 227] width 109 height 15
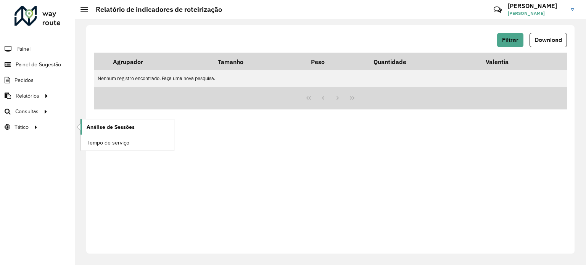
click at [132, 128] on font "Análise de Sessões" at bounding box center [111, 127] width 48 height 6
click at [121, 144] on font "Tempo de serviço" at bounding box center [108, 143] width 43 height 6
click at [111, 111] on font "Roteirização" at bounding box center [102, 111] width 31 height 6
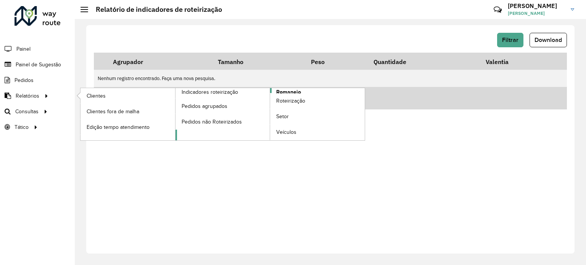
click at [288, 88] on span "Romaneio" at bounding box center [288, 92] width 25 height 8
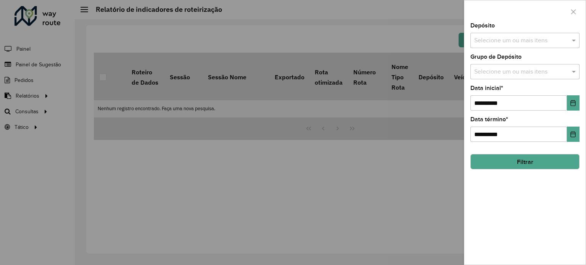
click at [480, 45] on div "Selecione um ou mais itens" at bounding box center [524, 40] width 109 height 15
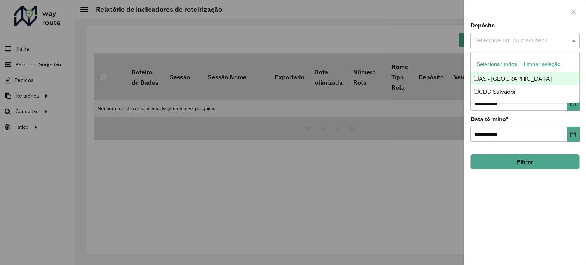
click at [488, 66] on font "Selecionar todos" at bounding box center [497, 64] width 40 height 6
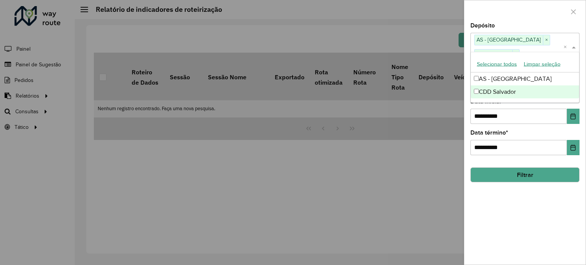
click at [479, 6] on div at bounding box center [524, 11] width 121 height 22
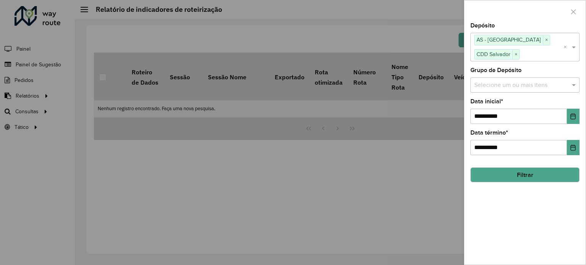
click at [514, 87] on input "text" at bounding box center [521, 84] width 98 height 9
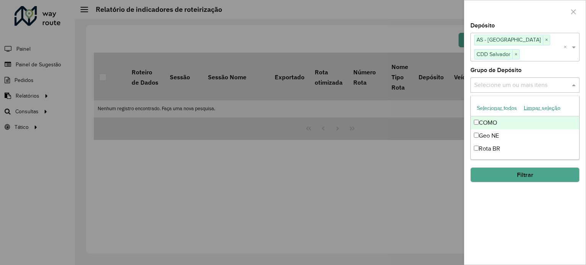
click at [503, 108] on font "Selecionar todos" at bounding box center [497, 108] width 40 height 6
click at [498, 20] on div at bounding box center [524, 11] width 121 height 22
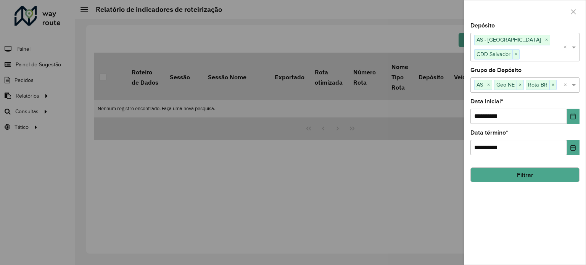
click at [521, 172] on font "Filtrar" at bounding box center [525, 175] width 16 height 6
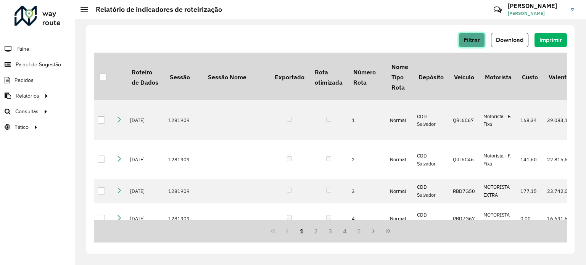
click at [469, 39] on font "Filtrar" at bounding box center [471, 40] width 16 height 6
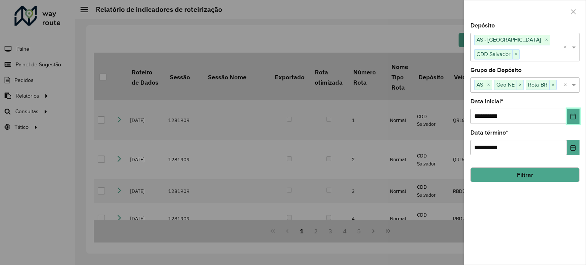
click at [576, 112] on button "Escolha a data" at bounding box center [573, 116] width 13 height 15
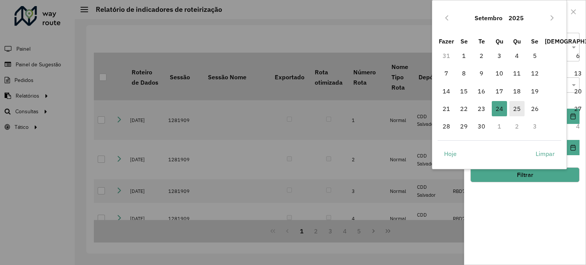
click at [519, 108] on font "25" at bounding box center [517, 109] width 8 height 8
type input "**********"
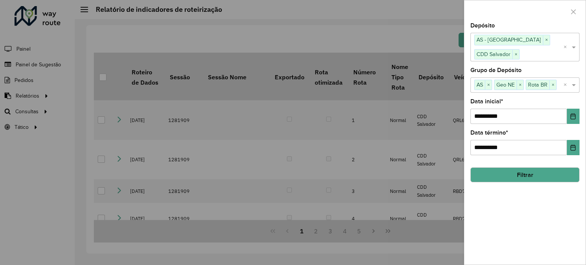
click at [514, 170] on button "Filtrar" at bounding box center [524, 174] width 109 height 15
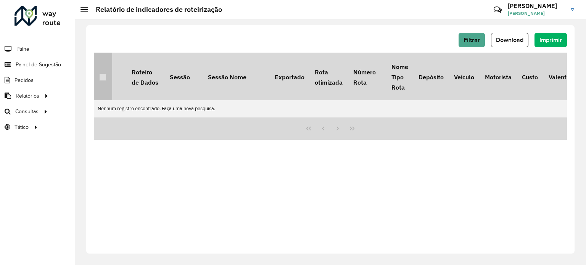
click at [100, 75] on p-tableheadercheckbox at bounding box center [103, 77] width 8 height 8
click at [104, 76] on p-tableheadercheckbox at bounding box center [103, 77] width 8 height 8
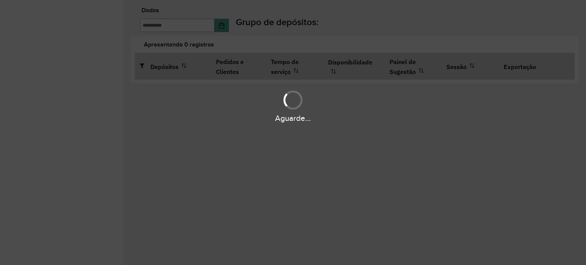
type input "**********"
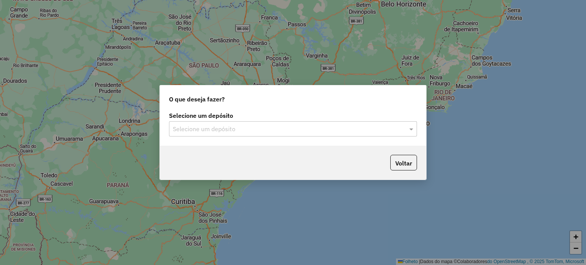
click at [292, 120] on div "Selecione um depósito Selecione um depósito" at bounding box center [293, 125] width 248 height 24
click at [373, 128] on input "text" at bounding box center [285, 129] width 225 height 9
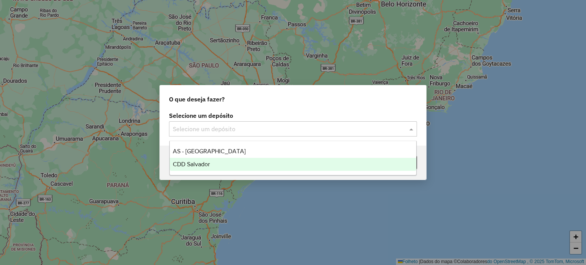
click at [210, 161] on font "CDD Salvador" at bounding box center [191, 164] width 37 height 6
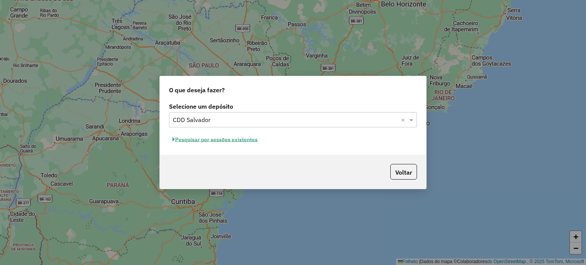
click at [285, 164] on div "Voltar" at bounding box center [293, 172] width 266 height 34
click at [406, 172] on font "Voltar" at bounding box center [403, 173] width 17 height 8
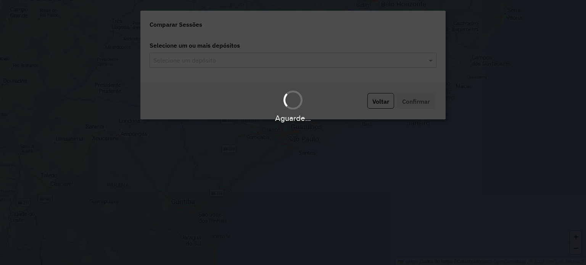
drag, startPoint x: 414, startPoint y: 99, endPoint x: 401, endPoint y: 99, distance: 12.2
click at [414, 99] on body "Aguarde... Pop-up bloqueado! Seu navegador bloqueou automaticamente a abertura …" at bounding box center [293, 132] width 586 height 265
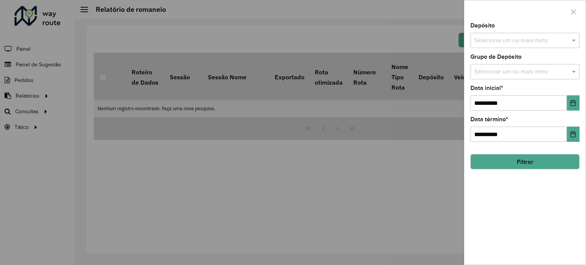
drag, startPoint x: 575, startPoint y: 12, endPoint x: 549, endPoint y: 21, distance: 27.9
click at [575, 12] on icon "button" at bounding box center [573, 12] width 6 height 6
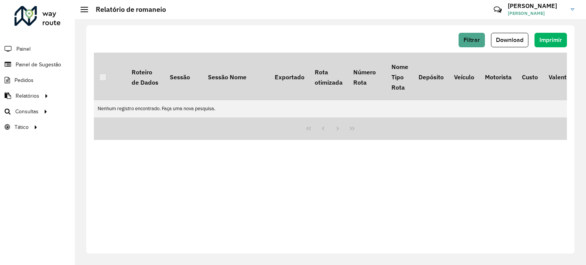
click at [21, 46] on div at bounding box center [293, 132] width 586 height 265
click at [22, 47] on font "Painel" at bounding box center [24, 49] width 16 height 6
click at [40, 64] on font "Painel de Sugestão" at bounding box center [40, 64] width 48 height 6
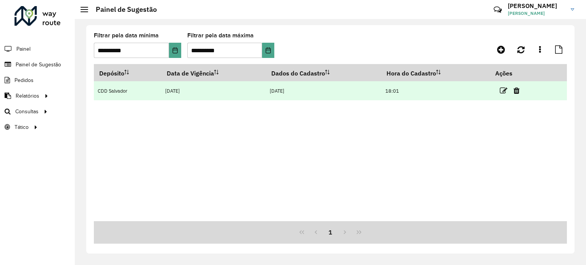
click at [220, 90] on td "25/09/2025" at bounding box center [213, 90] width 104 height 19
click at [505, 90] on icon at bounding box center [503, 91] width 8 height 8
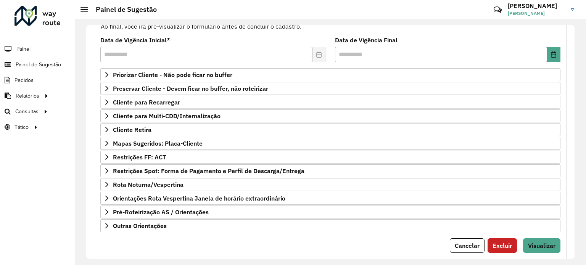
scroll to position [112, 0]
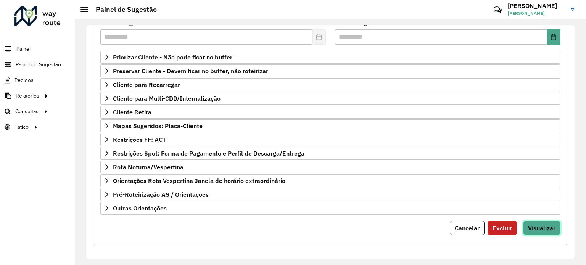
click at [535, 224] on font "Visualizar" at bounding box center [541, 228] width 27 height 8
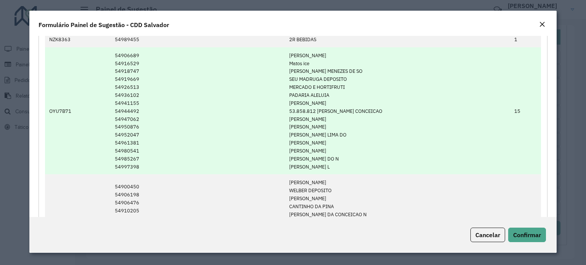
scroll to position [262, 0]
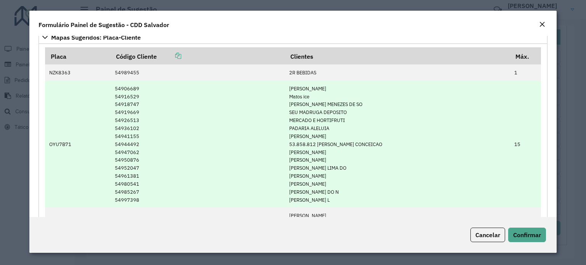
click at [445, 129] on td "MARLENE VIEIRA QUEIR Matos ice WILSON MENEZES DE SO SEU MADRUGA DEPOSITO MERCAD…" at bounding box center [397, 143] width 225 height 127
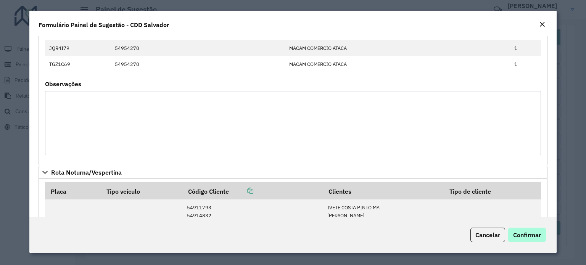
scroll to position [910, 0]
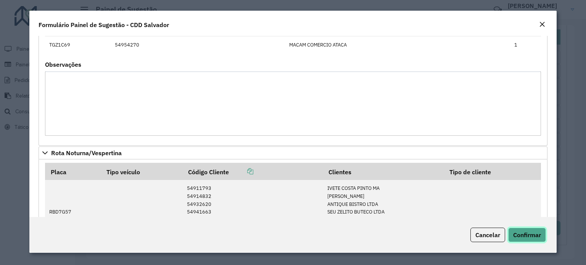
click at [526, 233] on font "Confirmar" at bounding box center [527, 235] width 28 height 8
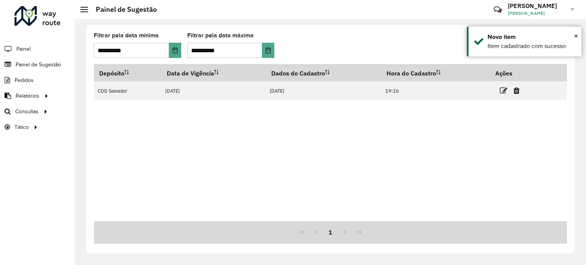
click at [478, 164] on div "Depósito Data de Vigência Dados do Cadastro Hora do Cadastro Ações CDD Salvador…" at bounding box center [330, 142] width 473 height 157
click at [576, 35] on font "×" at bounding box center [576, 36] width 4 height 8
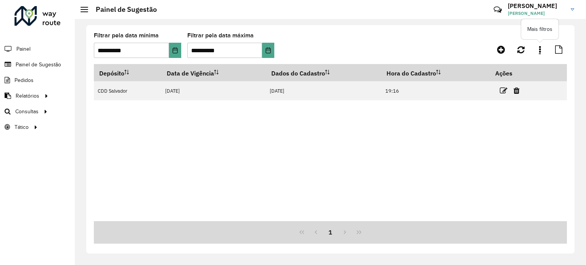
click at [539, 47] on icon at bounding box center [540, 49] width 2 height 8
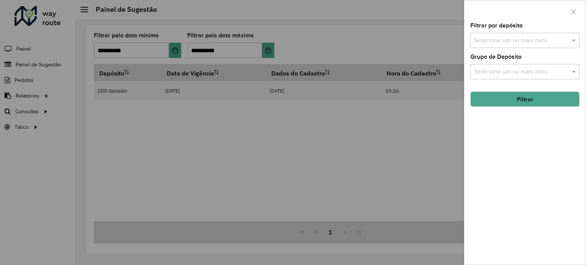
click at [419, 30] on div at bounding box center [293, 132] width 586 height 265
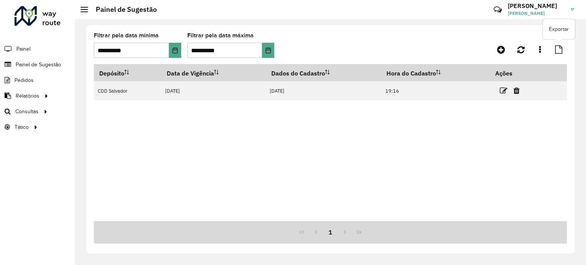
click at [558, 47] on icon at bounding box center [558, 49] width 7 height 8
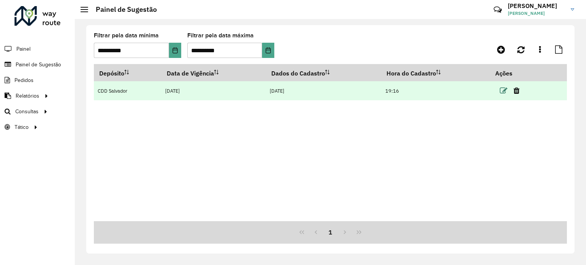
click at [501, 88] on icon at bounding box center [503, 91] width 8 height 8
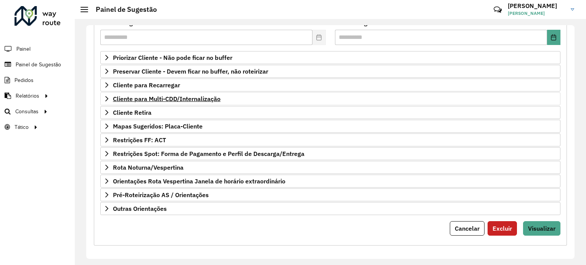
scroll to position [112, 0]
click at [533, 225] on font "Visualizar" at bounding box center [541, 228] width 27 height 8
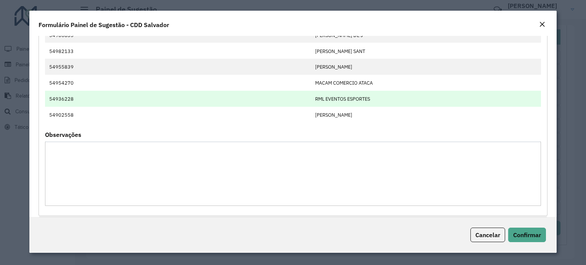
scroll to position [0, 0]
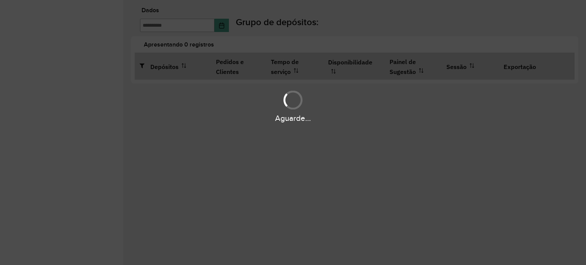
type input "**********"
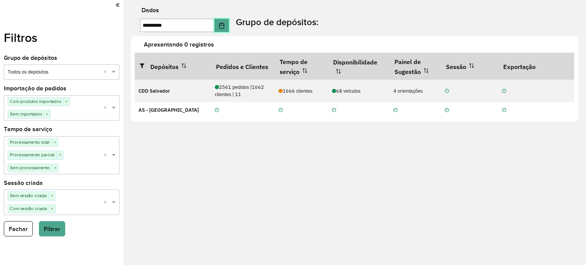
click at [229, 24] on button "Escolha a data" at bounding box center [221, 25] width 14 height 13
click at [327, 23] on div "**********" at bounding box center [358, 20] width 455 height 25
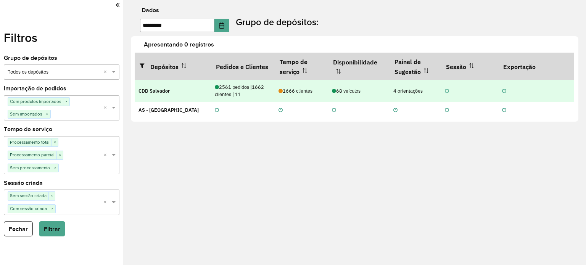
click at [378, 87] on td "68 veículos" at bounding box center [357, 91] width 61 height 22
click at [189, 89] on td "CDD Salvador" at bounding box center [173, 91] width 76 height 22
click at [190, 90] on td "CDD Salvador" at bounding box center [173, 91] width 76 height 22
click at [343, 90] on font "68 veículos" at bounding box center [348, 91] width 24 height 6
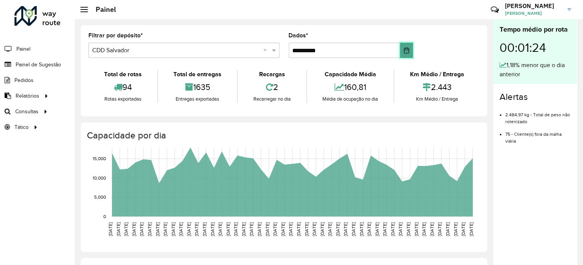
click at [408, 55] on button "Escolha a data" at bounding box center [406, 50] width 13 height 15
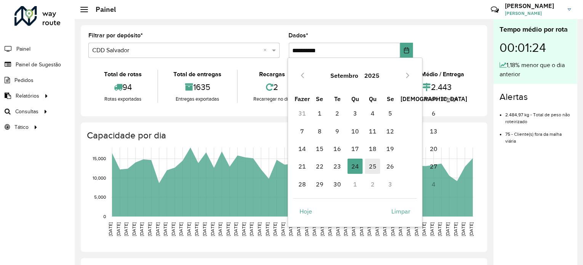
click at [370, 165] on font "25" at bounding box center [373, 166] width 8 height 8
type input "**********"
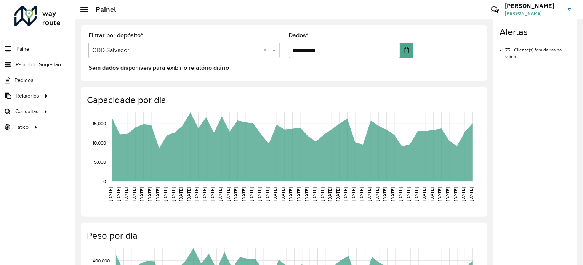
drag, startPoint x: 262, startPoint y: 28, endPoint x: 269, endPoint y: 28, distance: 7.2
click at [264, 28] on div "**********" at bounding box center [284, 53] width 407 height 56
click at [518, 43] on li "75 - Cliente(s) fora da malha viária" at bounding box center [539, 50] width 66 height 19
click at [522, 48] on font "75 - Cliente(s) fora da malha viária" at bounding box center [534, 53] width 56 height 12
click at [25, 50] on font "Painel" at bounding box center [24, 49] width 16 height 6
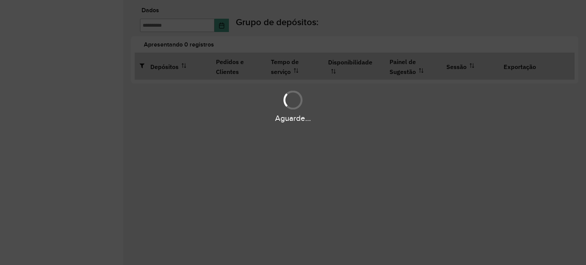
type input "**********"
